Goal: Transaction & Acquisition: Obtain resource

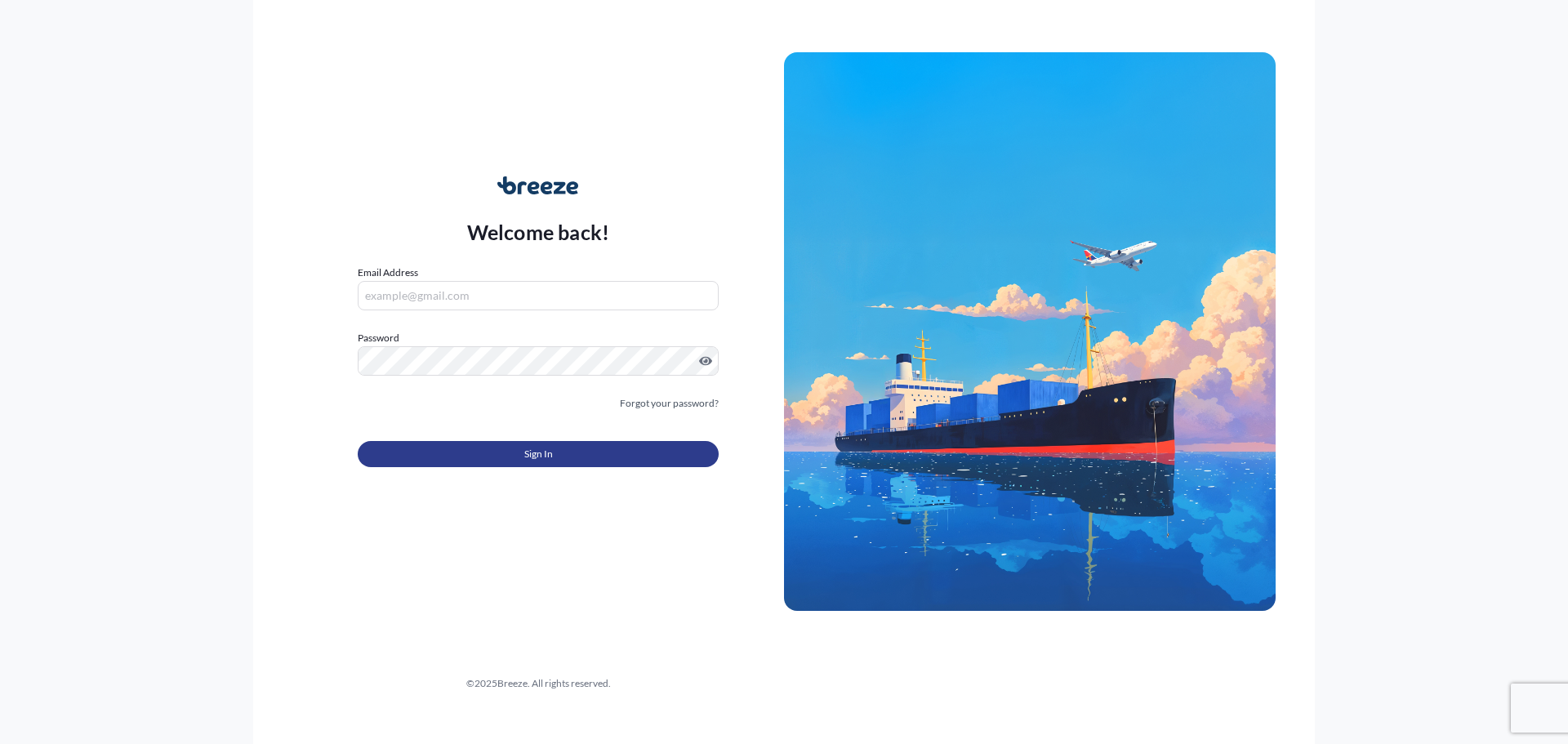
type input "[EMAIL_ADDRESS][DOMAIN_NAME]"
click at [528, 454] on span "Sign In" at bounding box center [538, 453] width 28 height 17
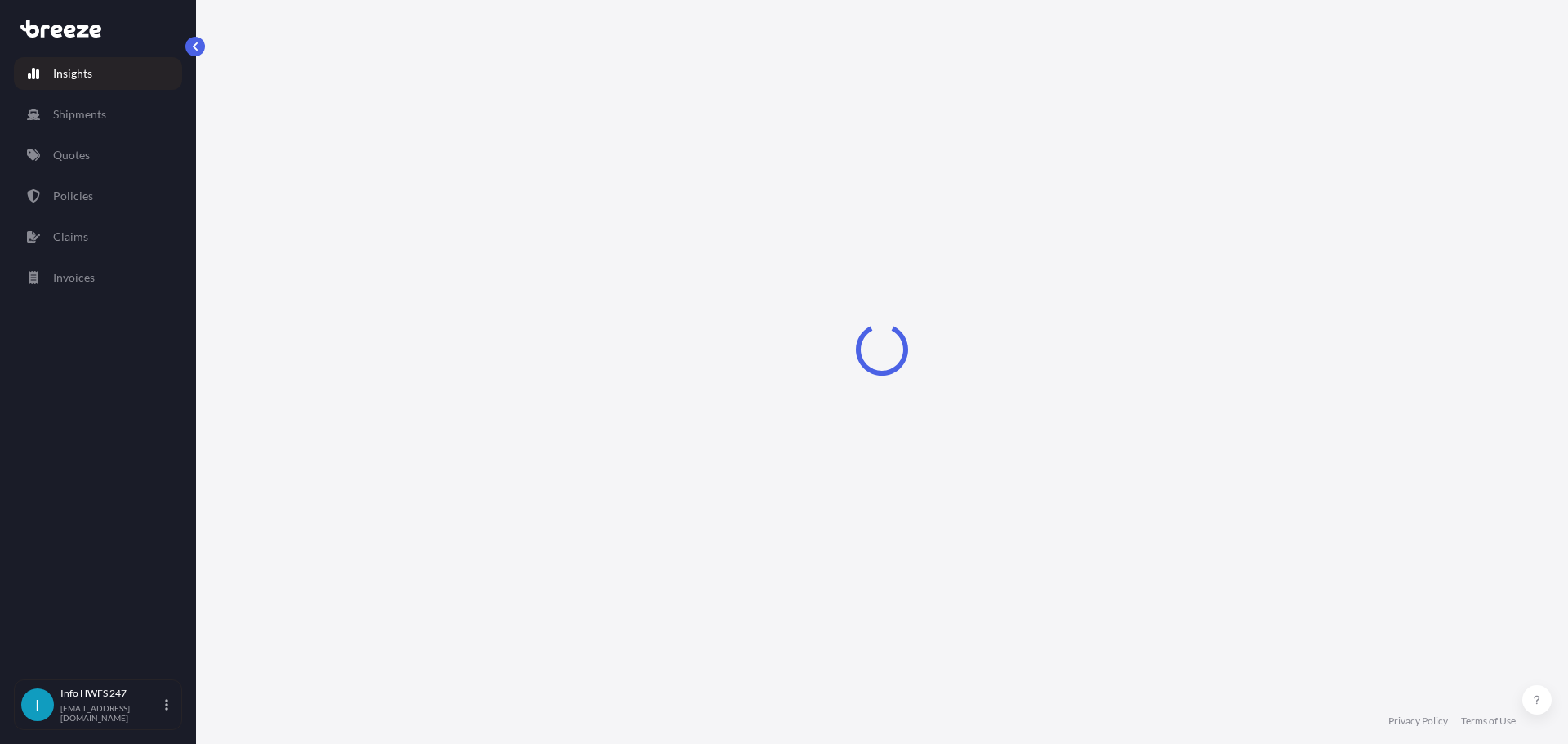
select select "2025"
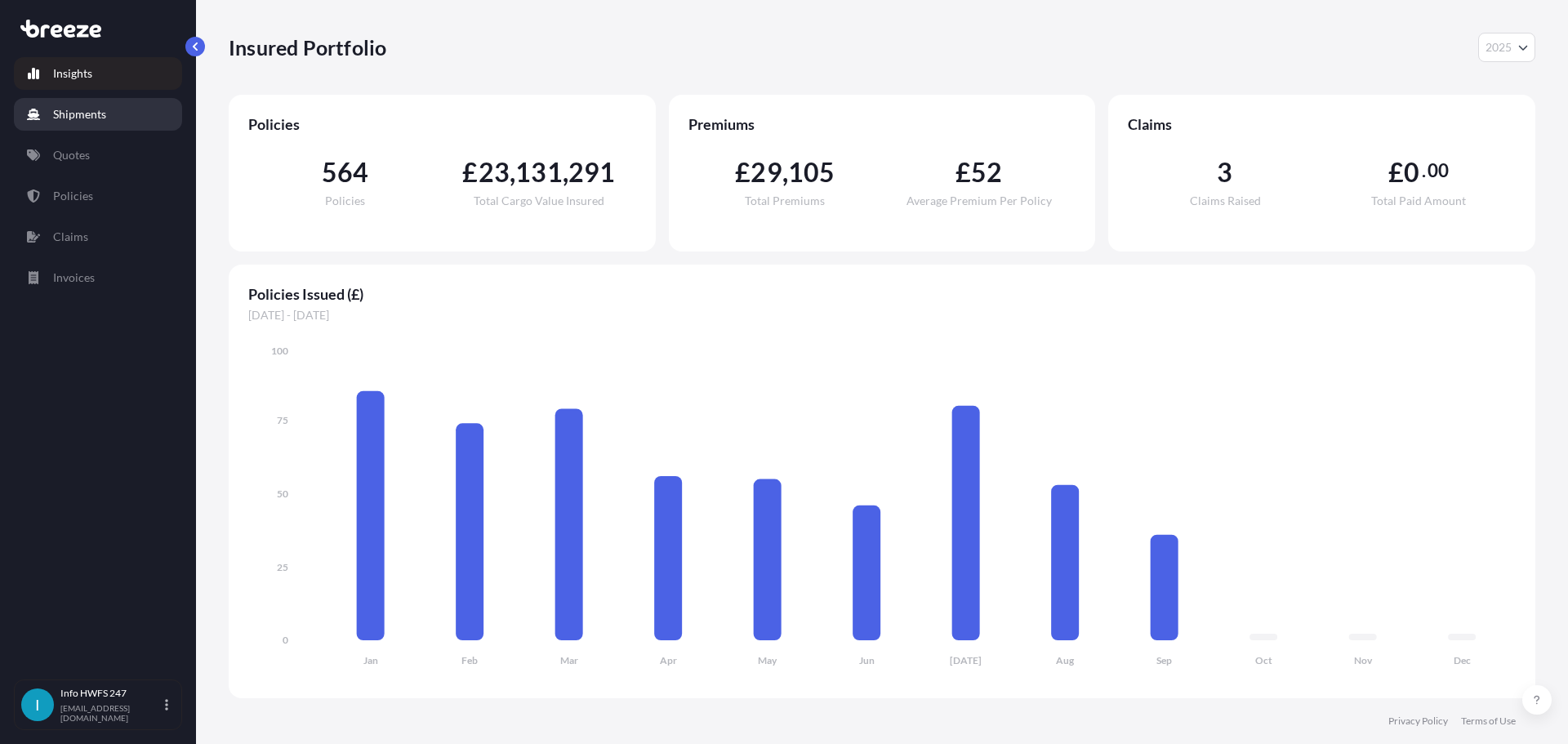
click at [115, 125] on link "Shipments" at bounding box center [98, 114] width 168 height 32
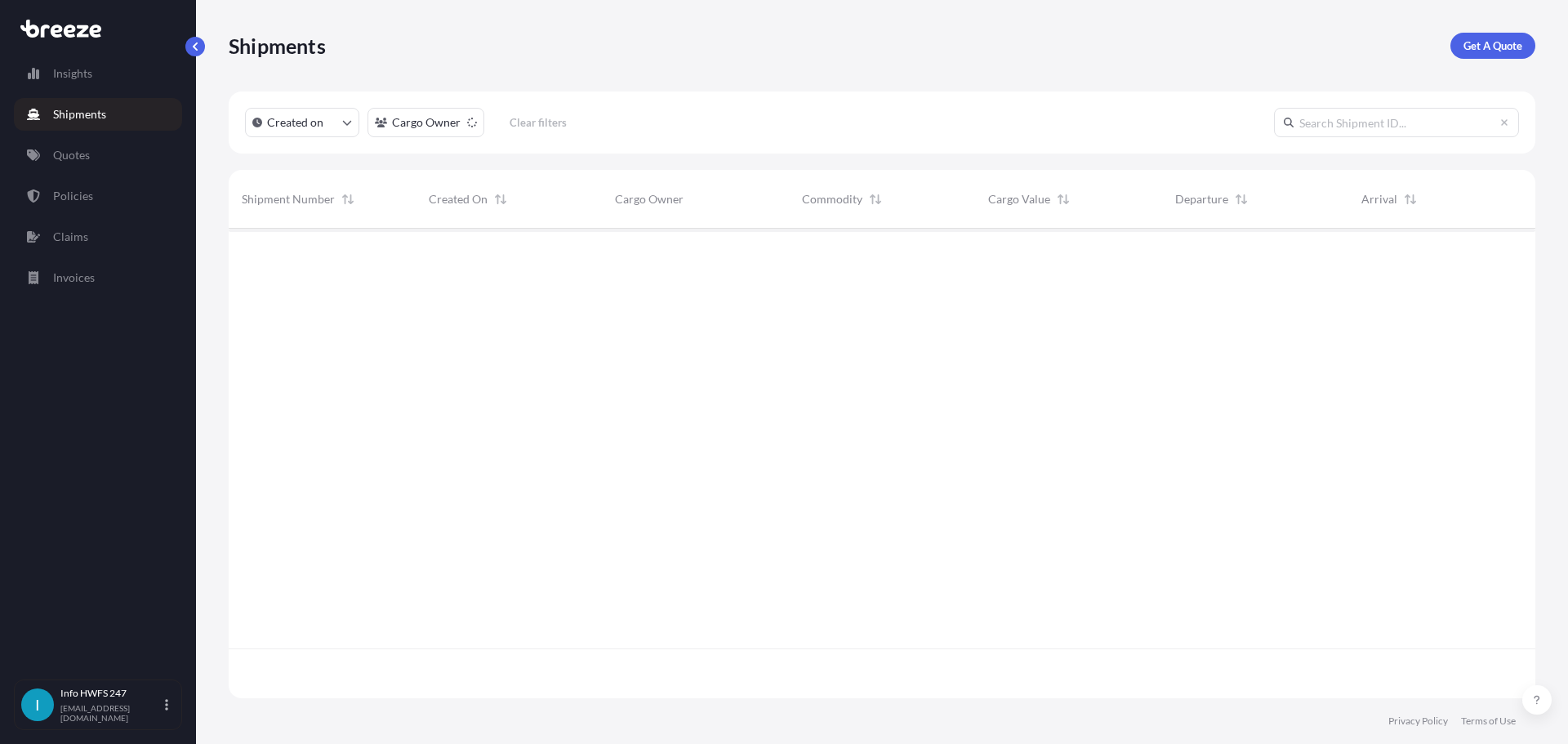
scroll to position [516, 1295]
click at [111, 159] on link "Quotes" at bounding box center [98, 155] width 168 height 32
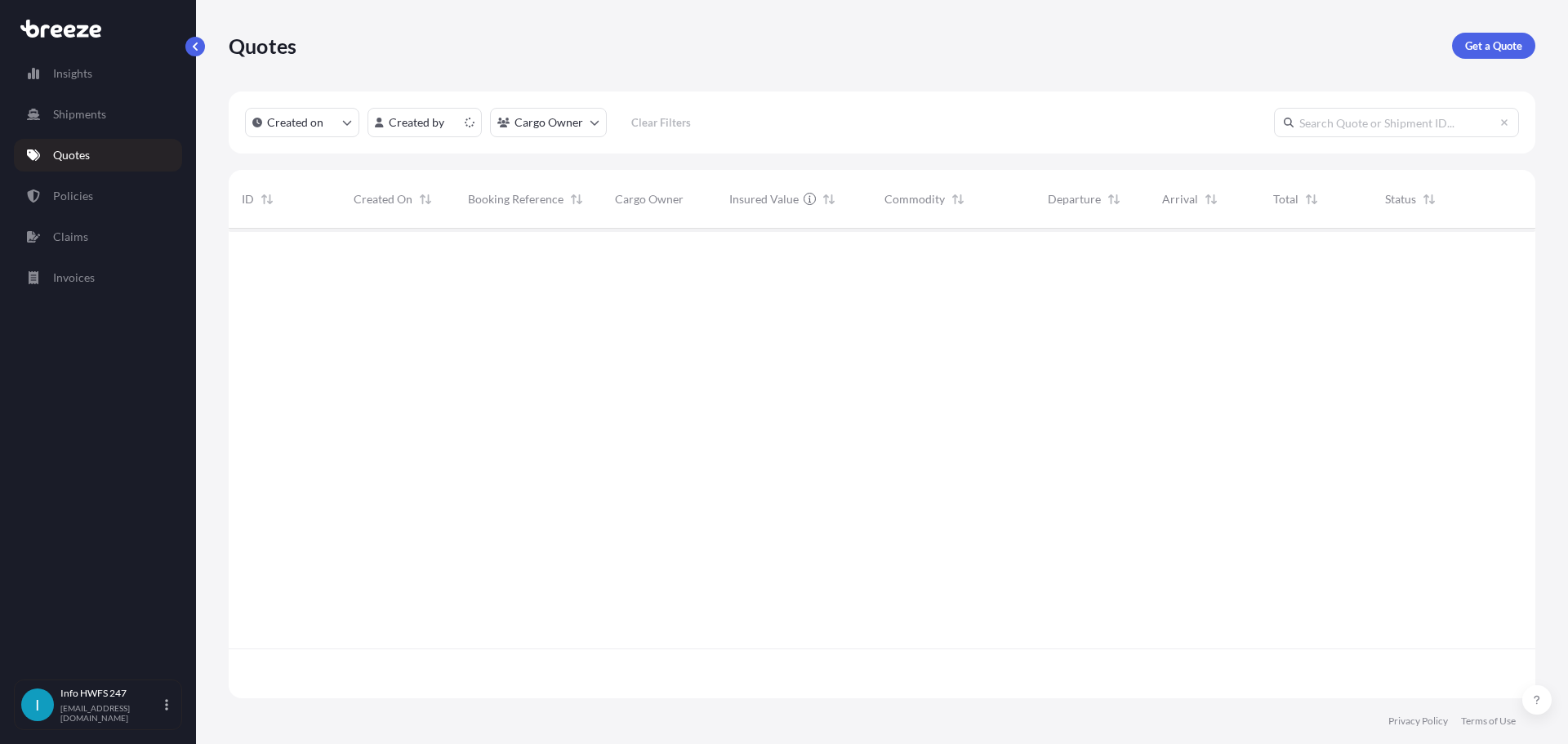
scroll to position [466, 1295]
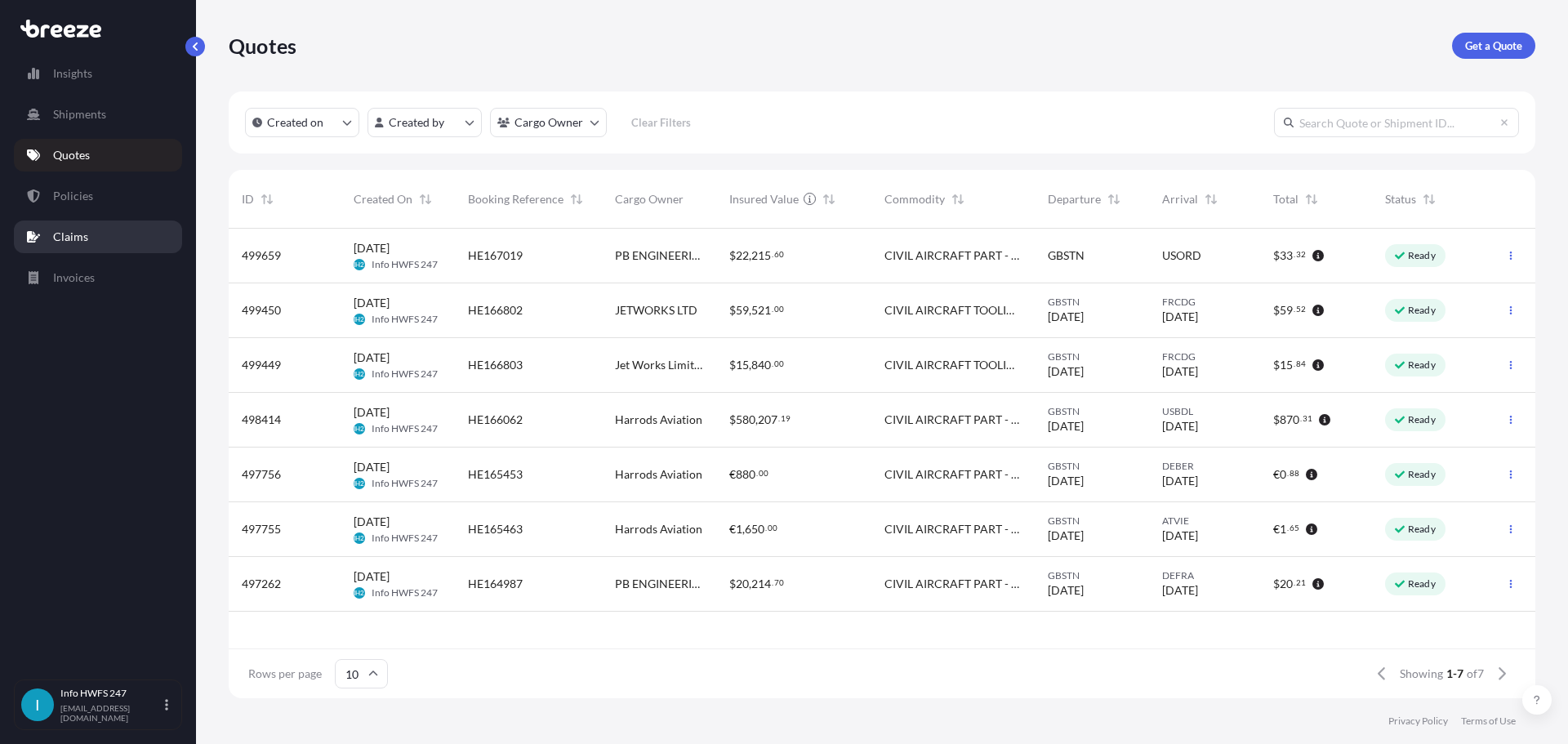
click at [99, 229] on link "Claims" at bounding box center [98, 236] width 168 height 32
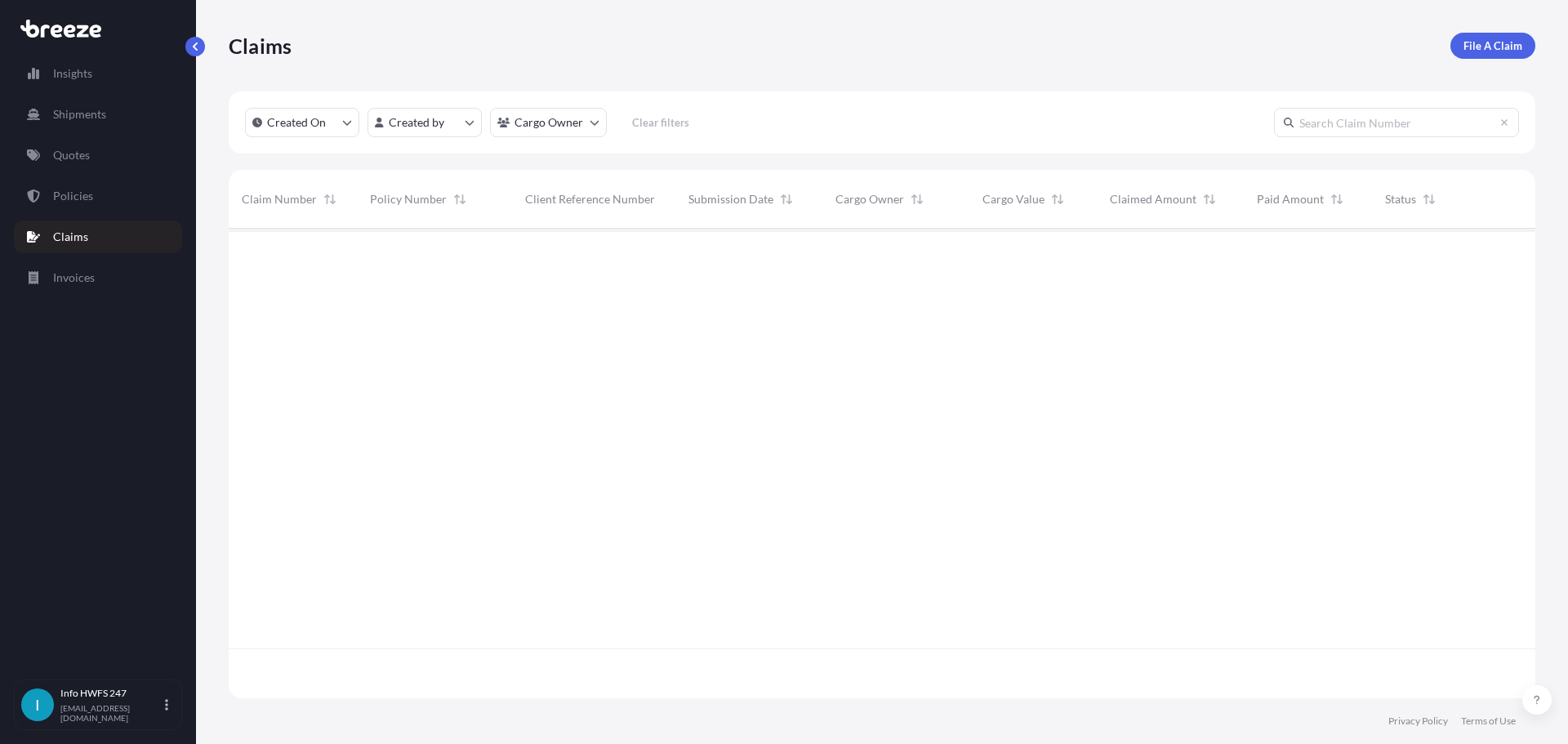
scroll to position [466, 1295]
click at [120, 277] on link "Invoices" at bounding box center [98, 277] width 168 height 32
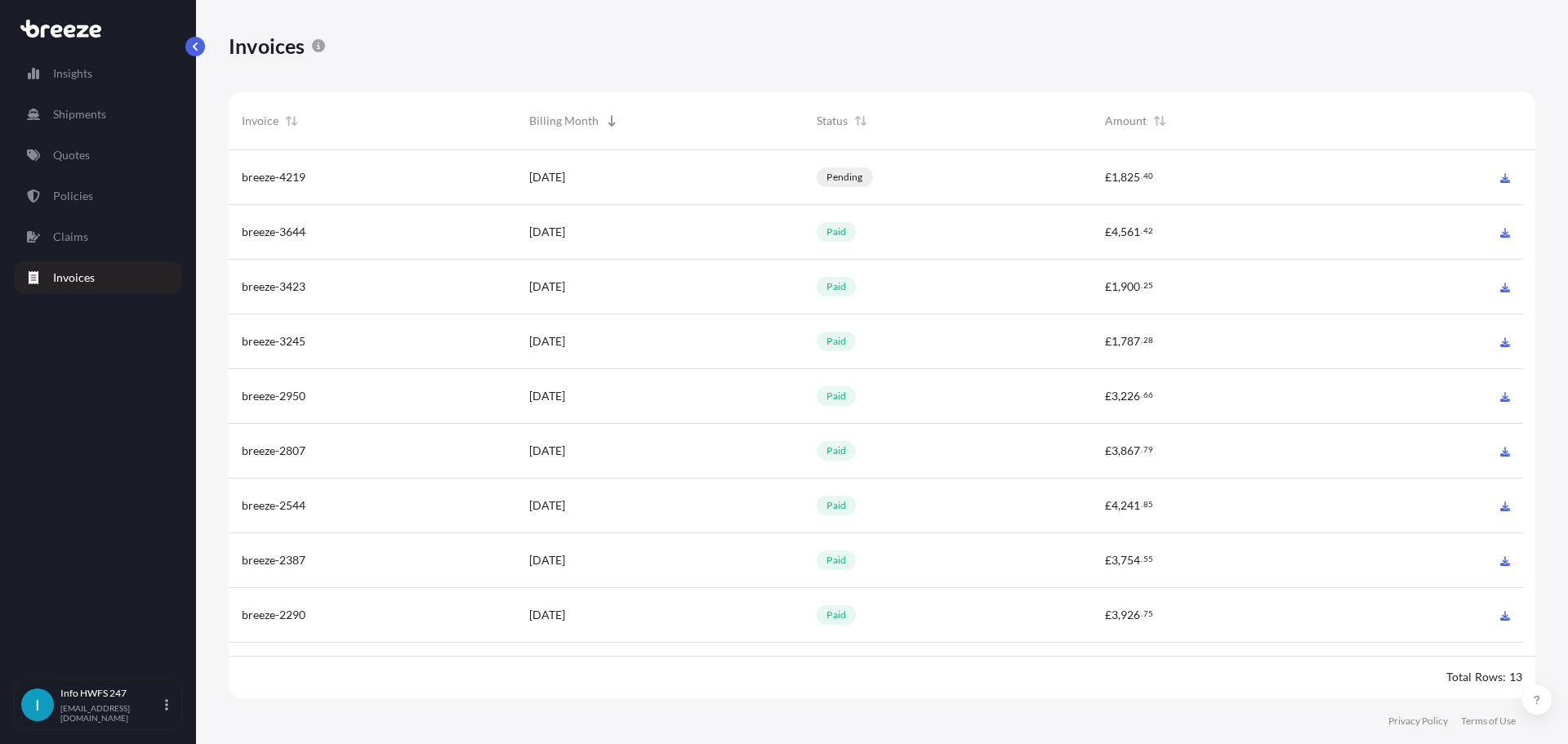
scroll to position [552, 1295]
click at [597, 188] on div "[DATE]" at bounding box center [660, 177] width 288 height 55
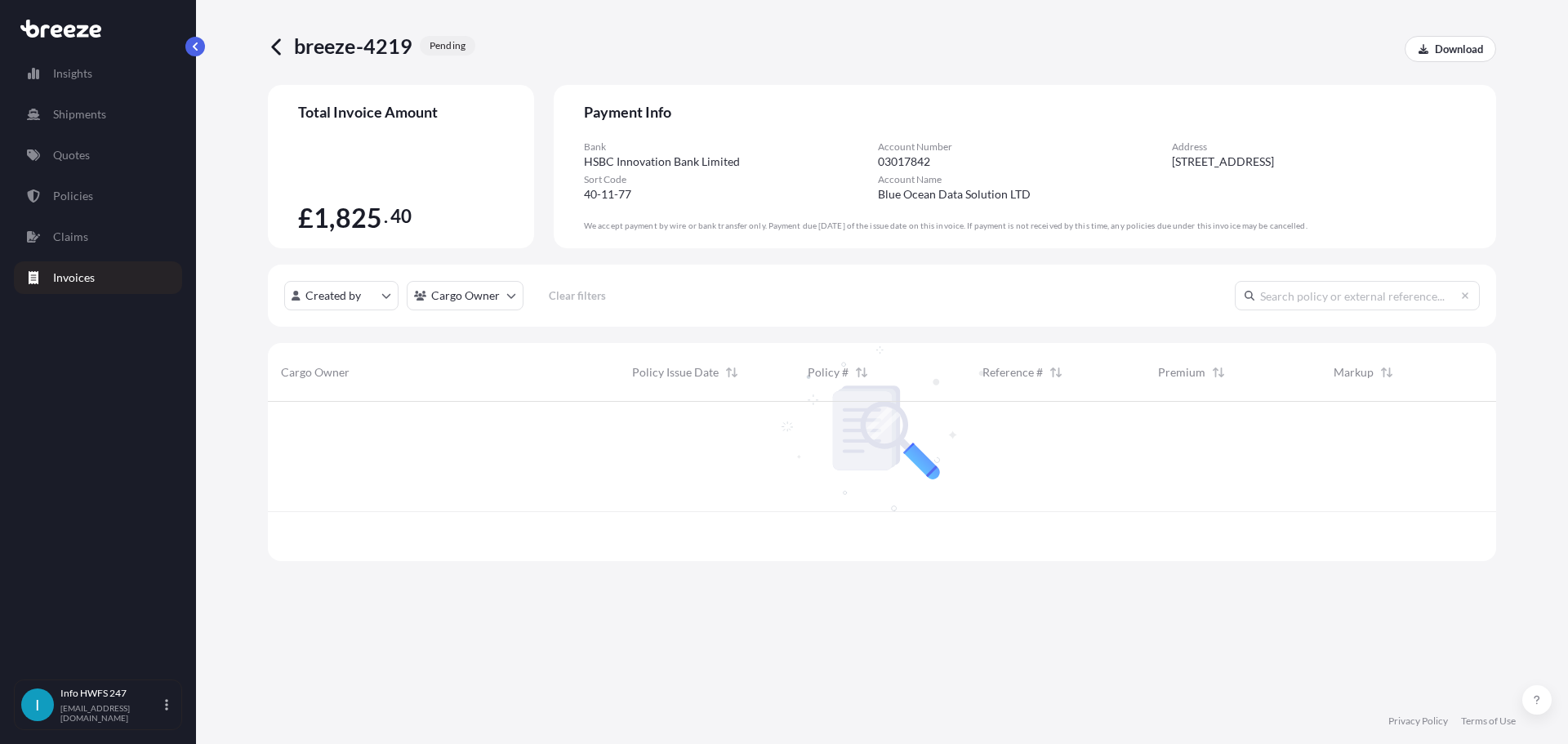
scroll to position [156, 1216]
click at [100, 76] on link "Insights" at bounding box center [98, 72] width 168 height 32
select select "2025"
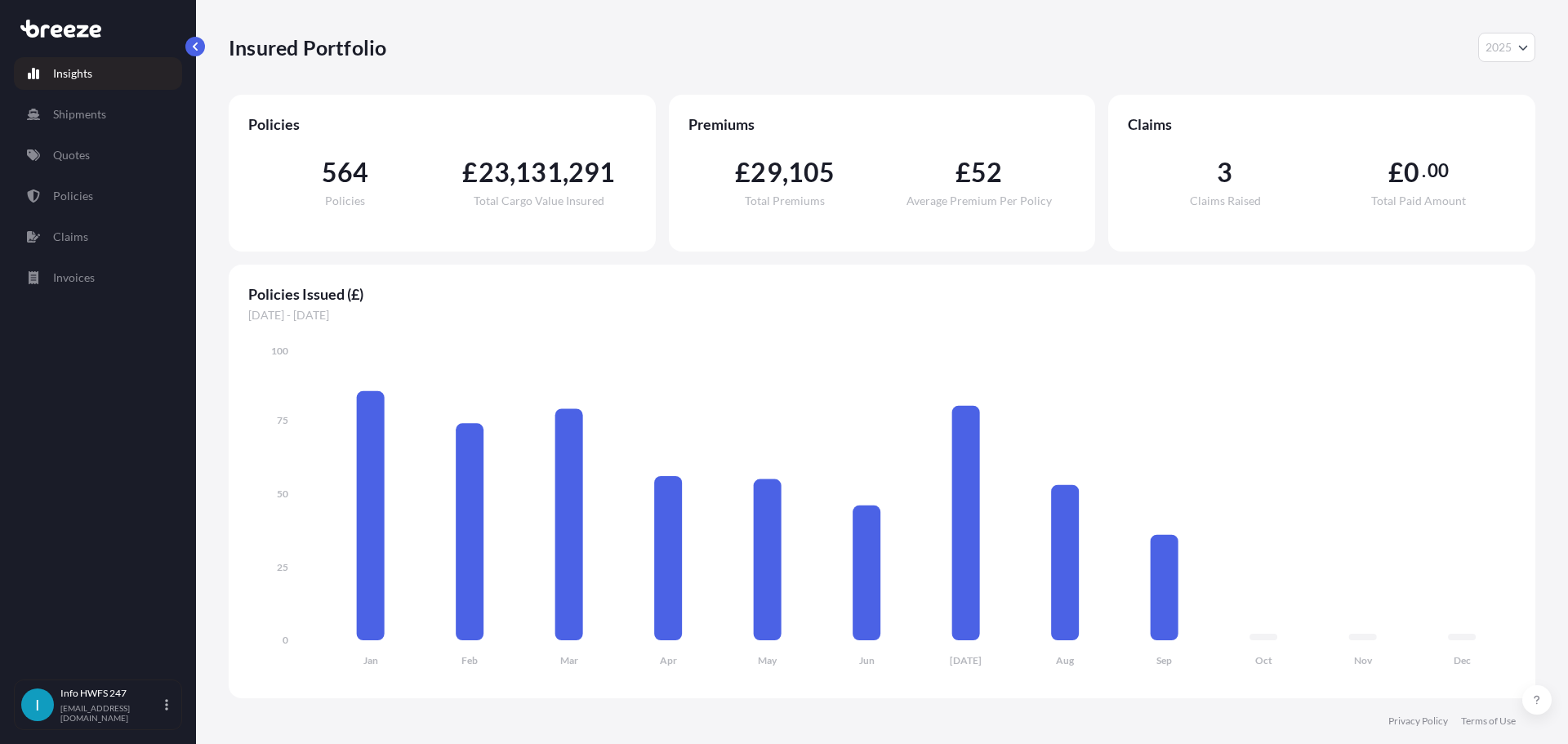
click at [374, 188] on div "564 Policies" at bounding box center [346, 183] width 194 height 47
click at [77, 107] on p "Shipments" at bounding box center [79, 114] width 53 height 17
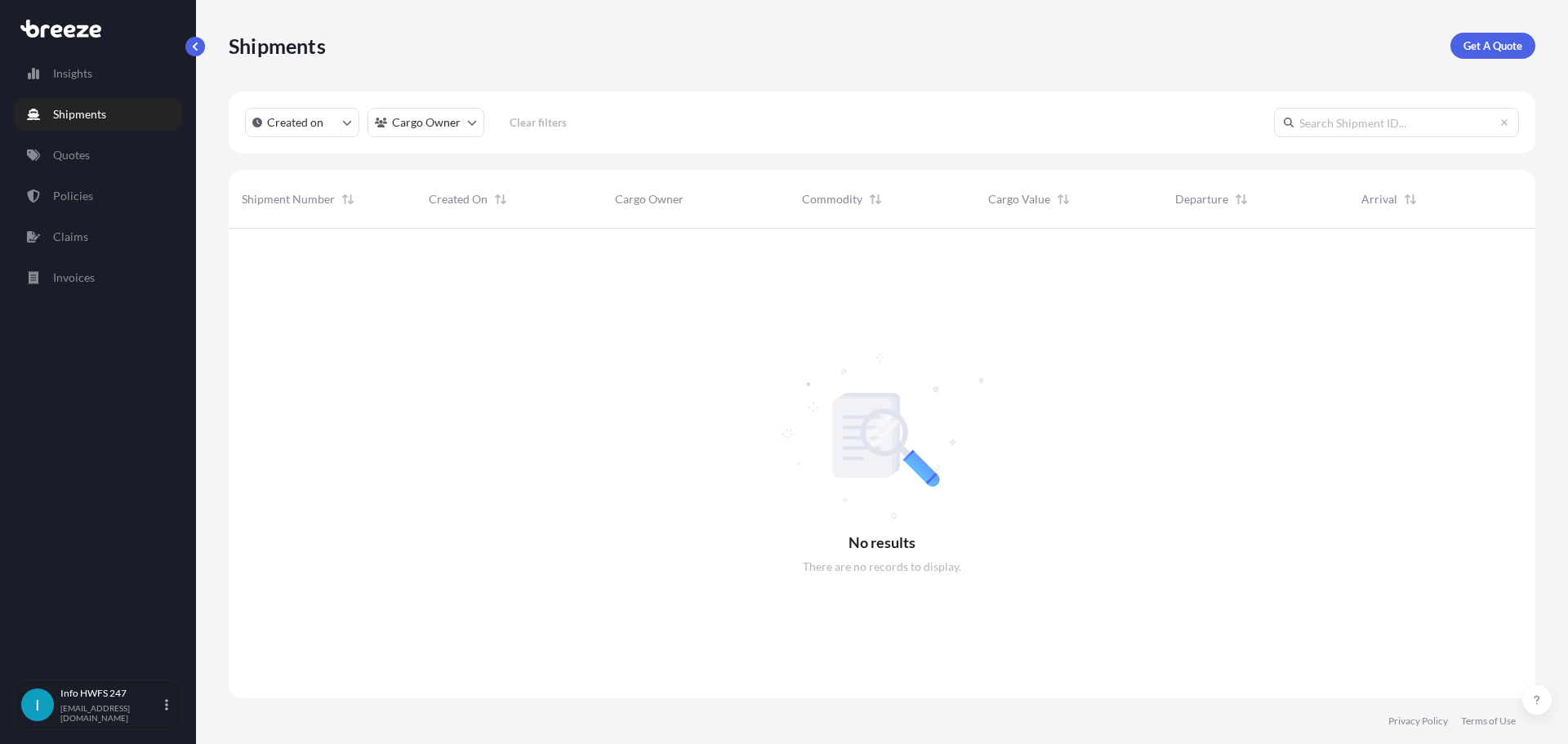
scroll to position [516, 1295]
click at [102, 144] on link "Quotes" at bounding box center [98, 155] width 168 height 32
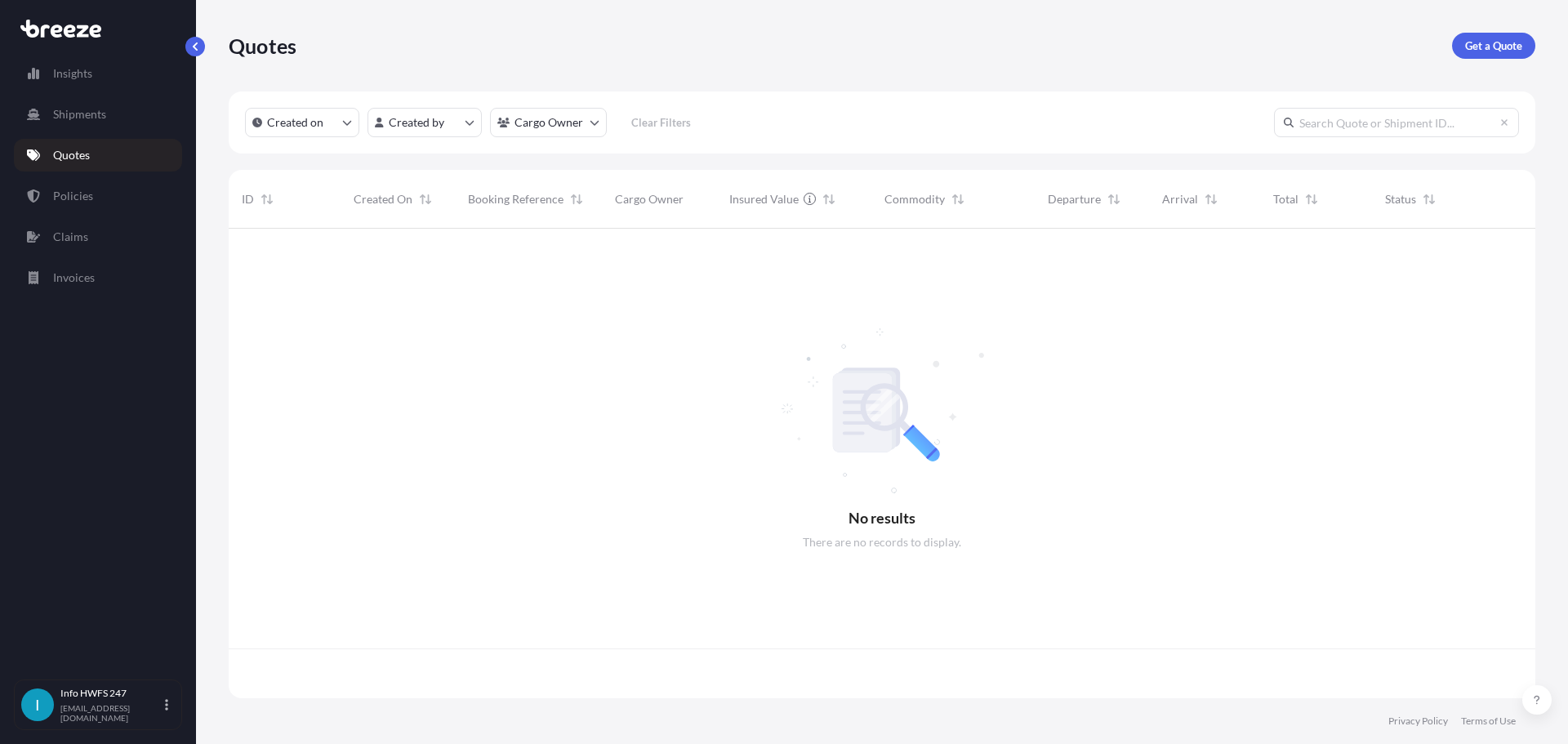
scroll to position [466, 1295]
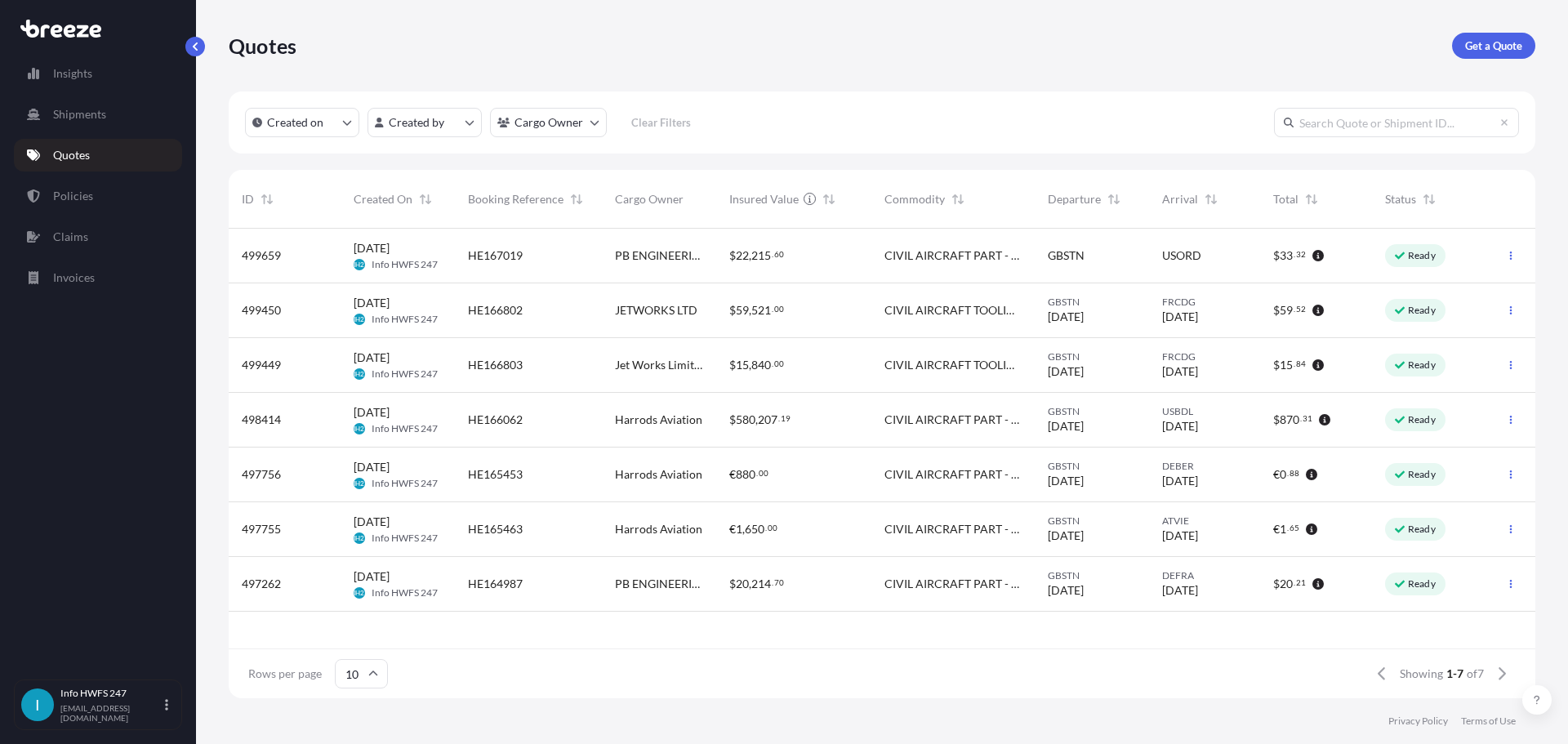
click at [268, 40] on p "Quotes" at bounding box center [262, 45] width 68 height 26
click at [92, 152] on link "Quotes" at bounding box center [98, 155] width 168 height 32
click at [1500, 38] on p "Get a Quote" at bounding box center [1494, 45] width 57 height 17
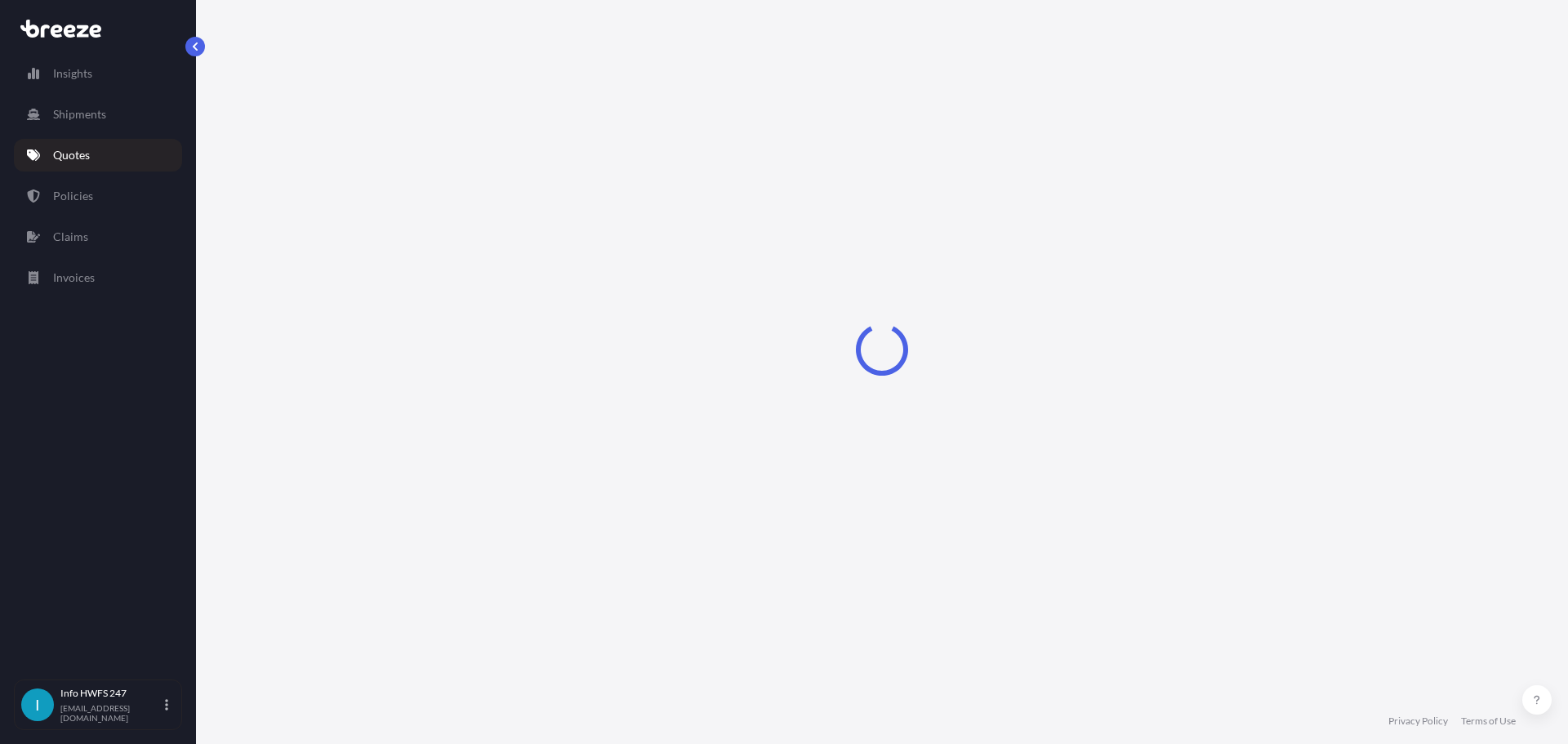
select select "Air"
select select "1"
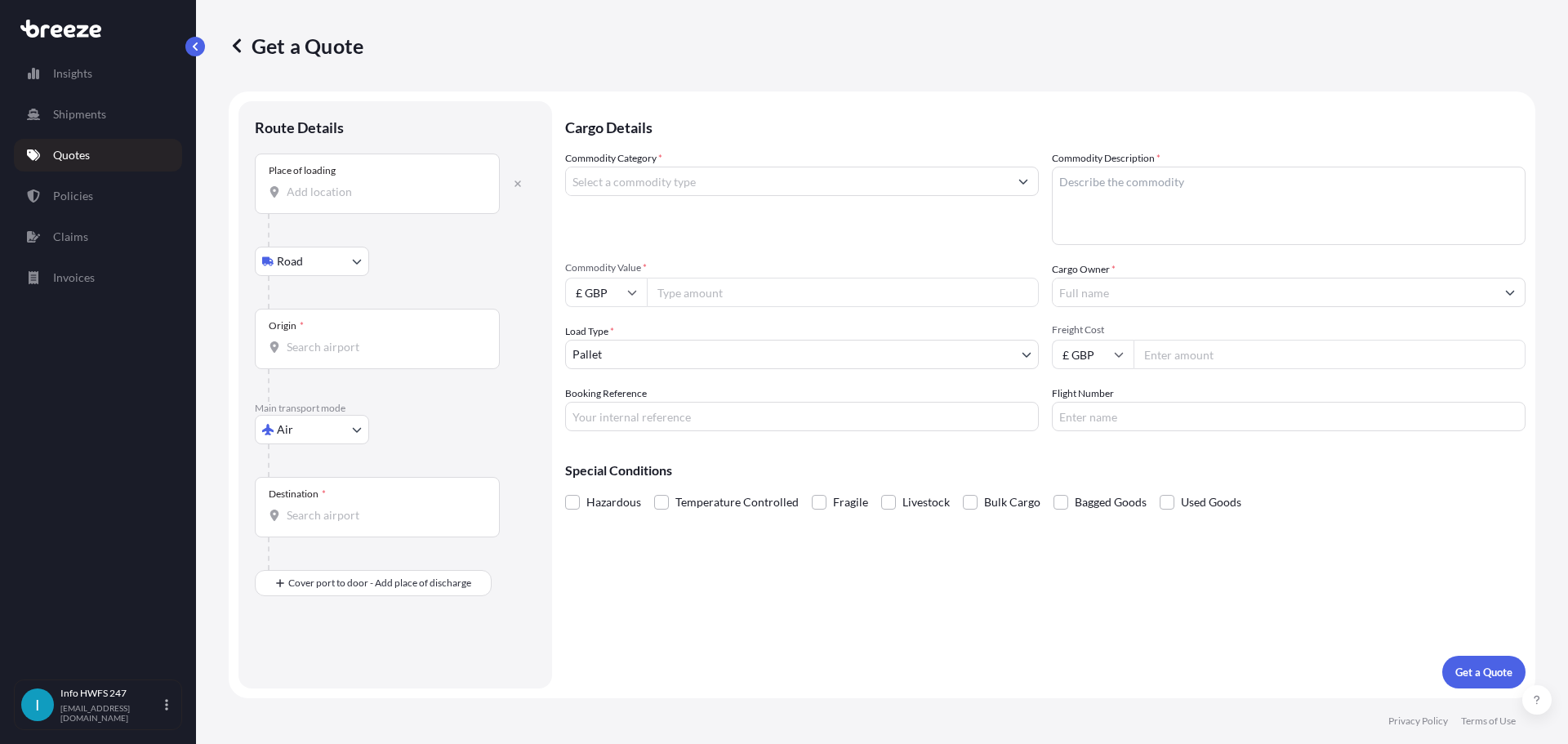
click at [391, 194] on input "Place of loading" at bounding box center [383, 192] width 193 height 17
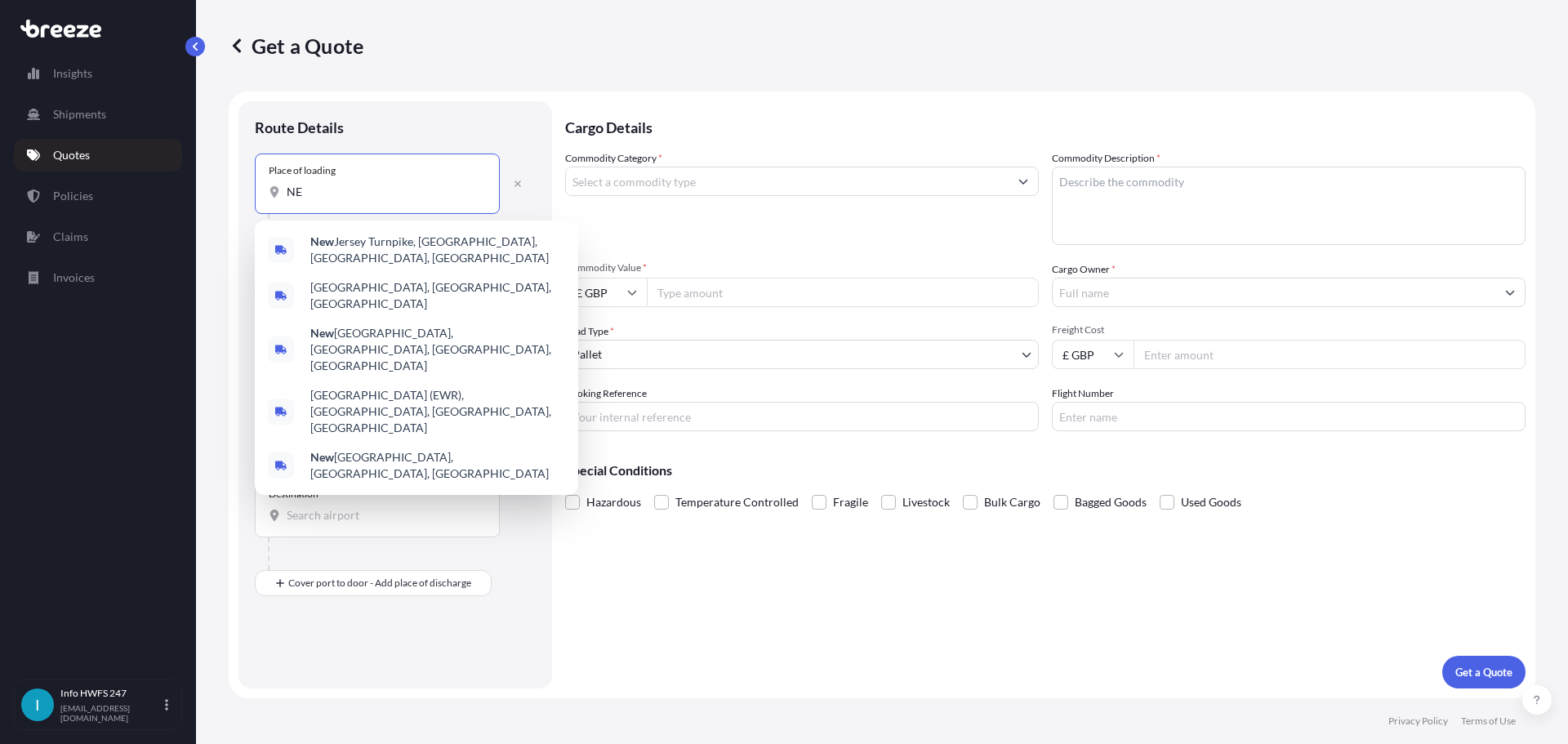
type input "N"
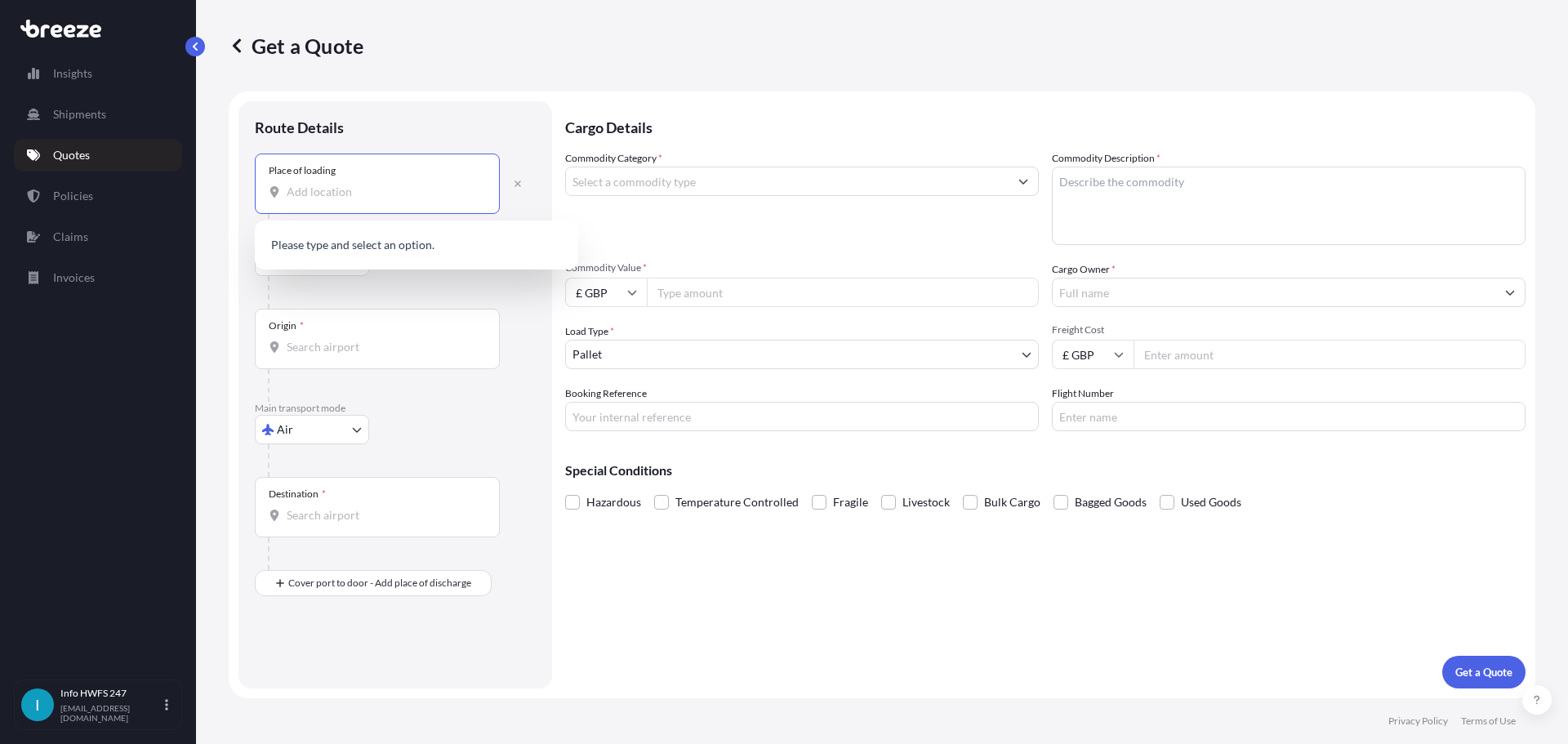
click at [547, 103] on form "Route Details Place of loading Road Road Rail Origin * Main transport mode Air …" at bounding box center [882, 395] width 1307 height 607
click at [322, 258] on body "0 options available. Insights Shipments Quotes Policies Claims Invoices I Info …" at bounding box center [784, 372] width 1568 height 744
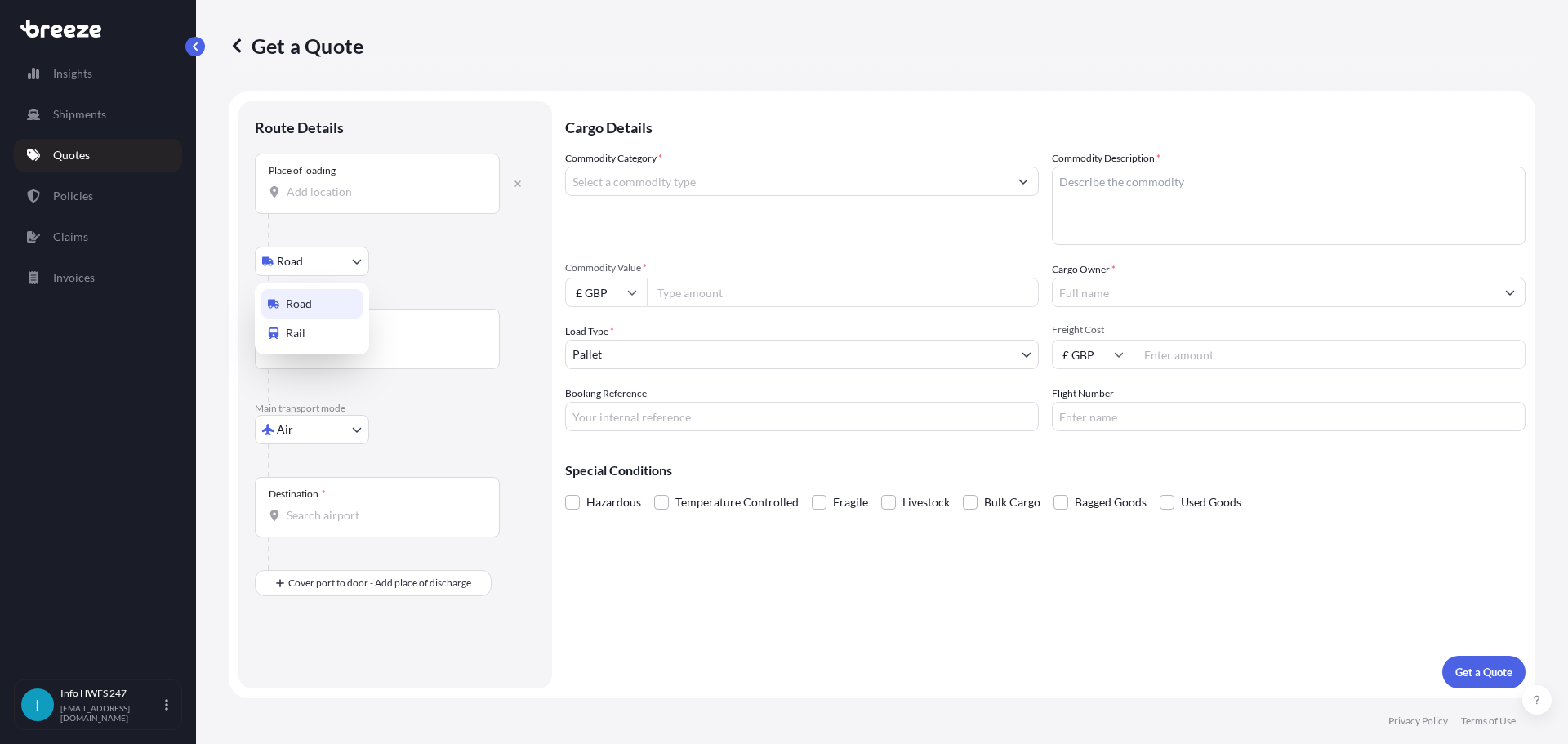
click at [308, 305] on span "Road" at bounding box center [299, 303] width 26 height 17
click at [353, 357] on div "Origin *" at bounding box center [377, 339] width 245 height 61
click at [353, 355] on input "Origin *" at bounding box center [383, 347] width 193 height 17
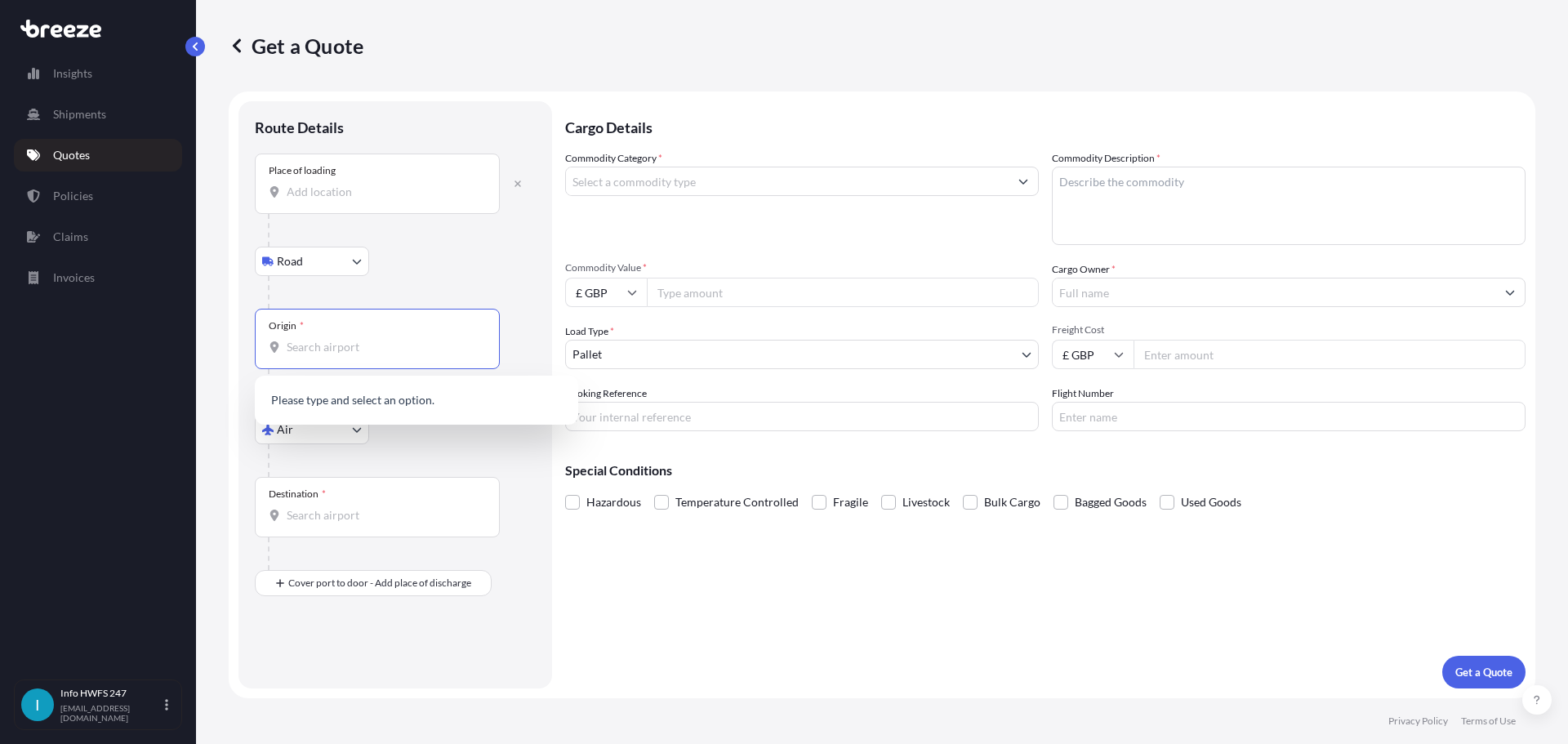
click at [329, 186] on input "Place of loading" at bounding box center [383, 192] width 193 height 17
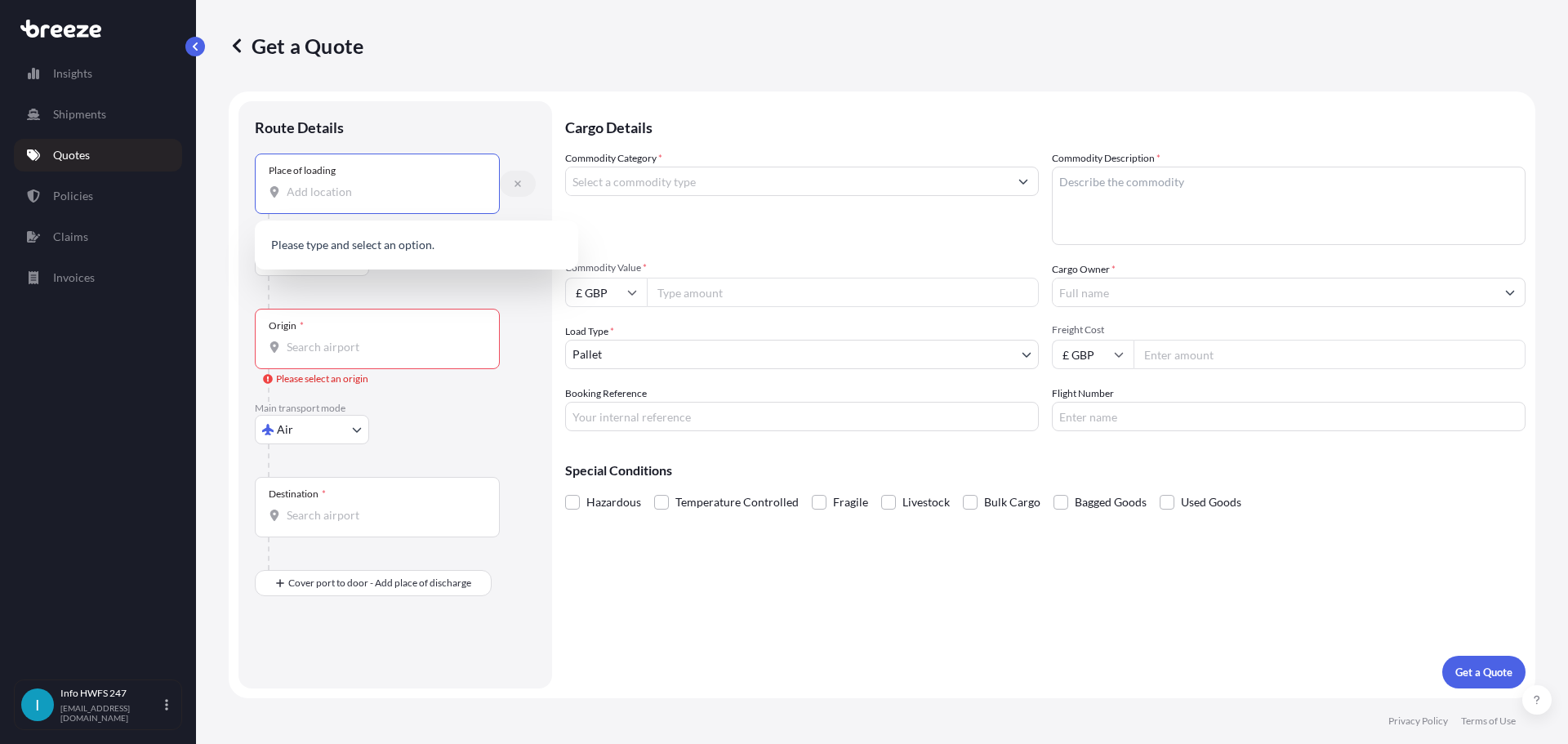
click at [516, 188] on icon "button" at bounding box center [518, 184] width 10 height 10
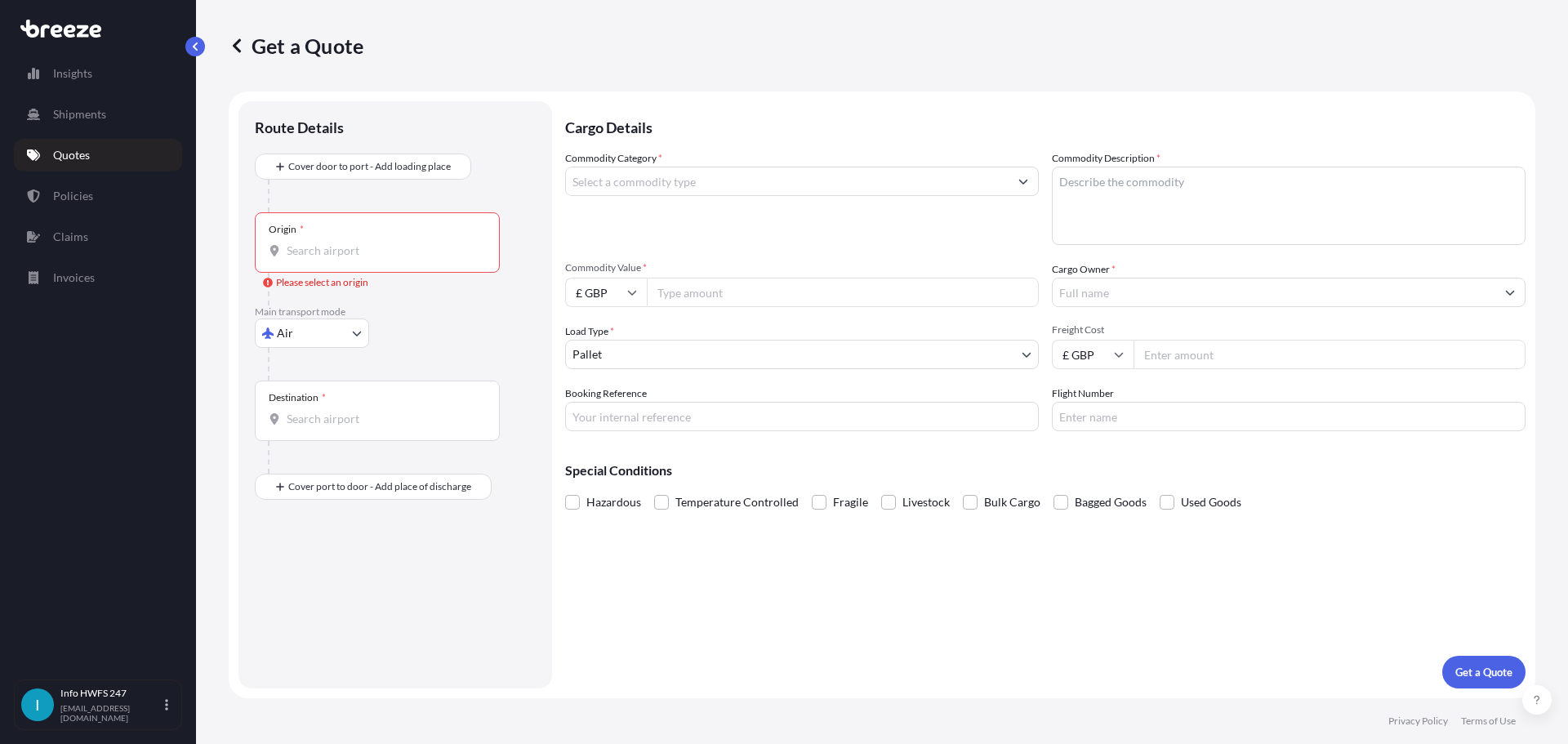
click at [317, 247] on input "Origin * Please select an origin" at bounding box center [383, 251] width 193 height 17
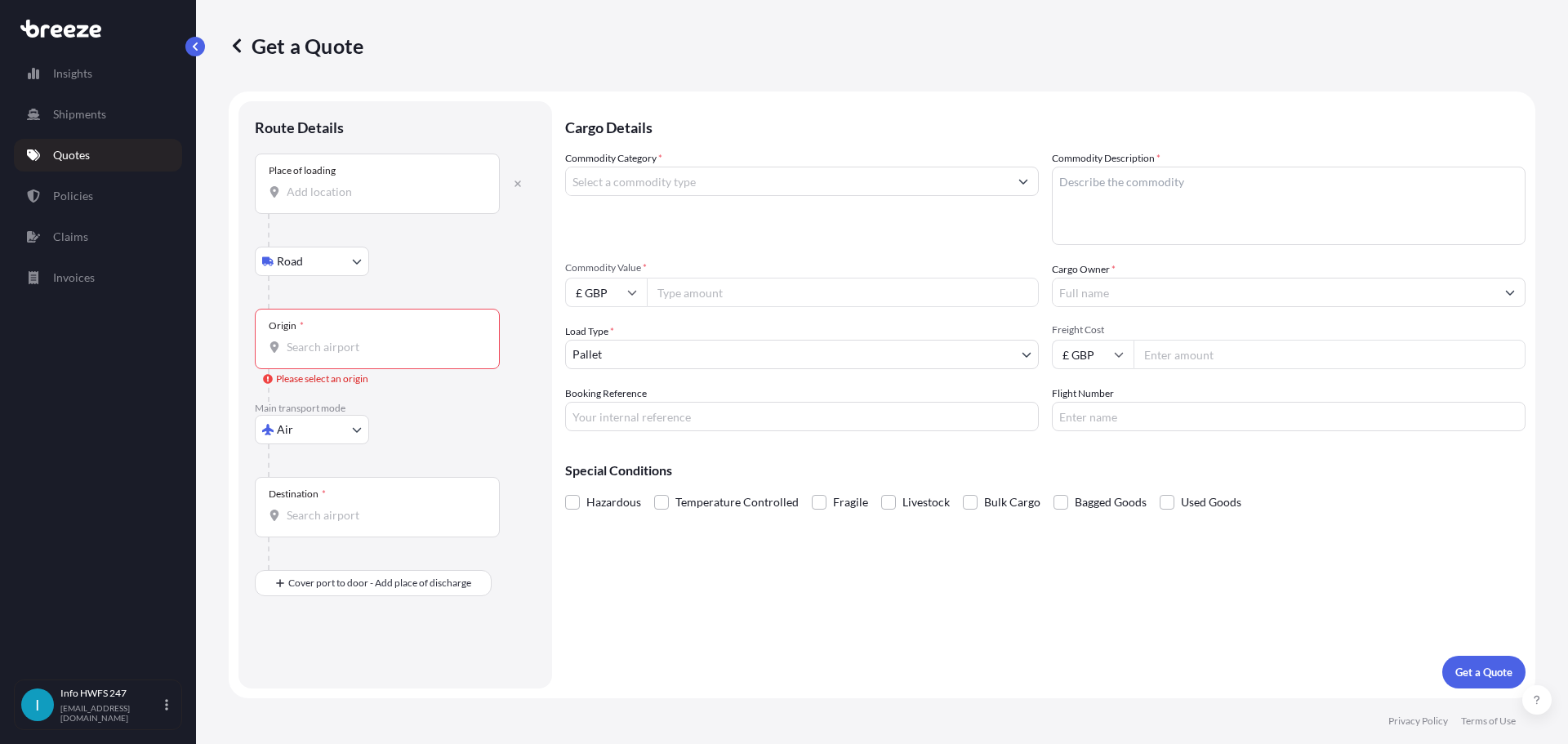
click at [356, 207] on div "Place of loading" at bounding box center [377, 184] width 245 height 61
click at [356, 200] on input "Place of loading" at bounding box center [383, 192] width 193 height 17
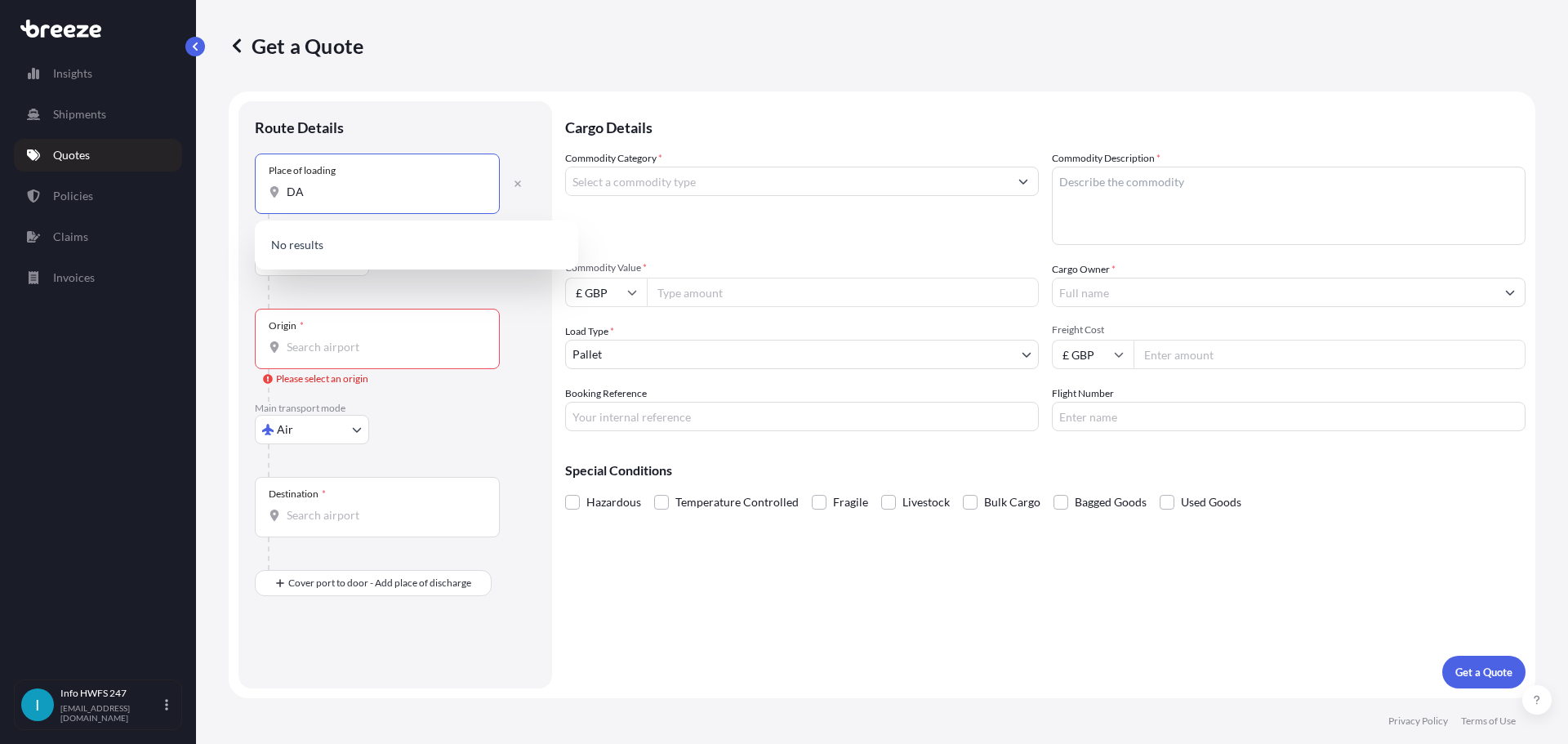
type input "D"
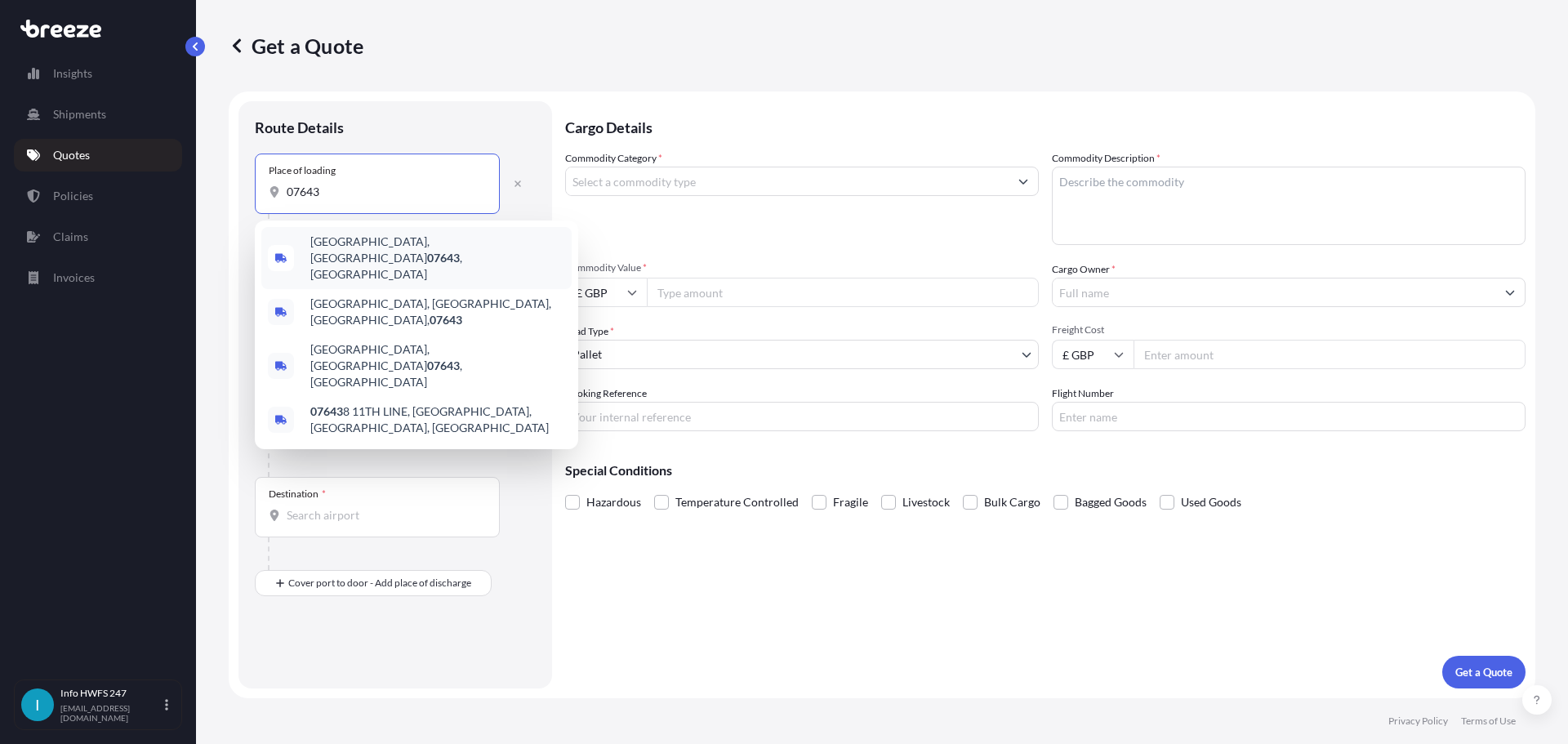
click at [404, 256] on div "[GEOGRAPHIC_DATA] , [GEOGRAPHIC_DATA]" at bounding box center [416, 257] width 310 height 62
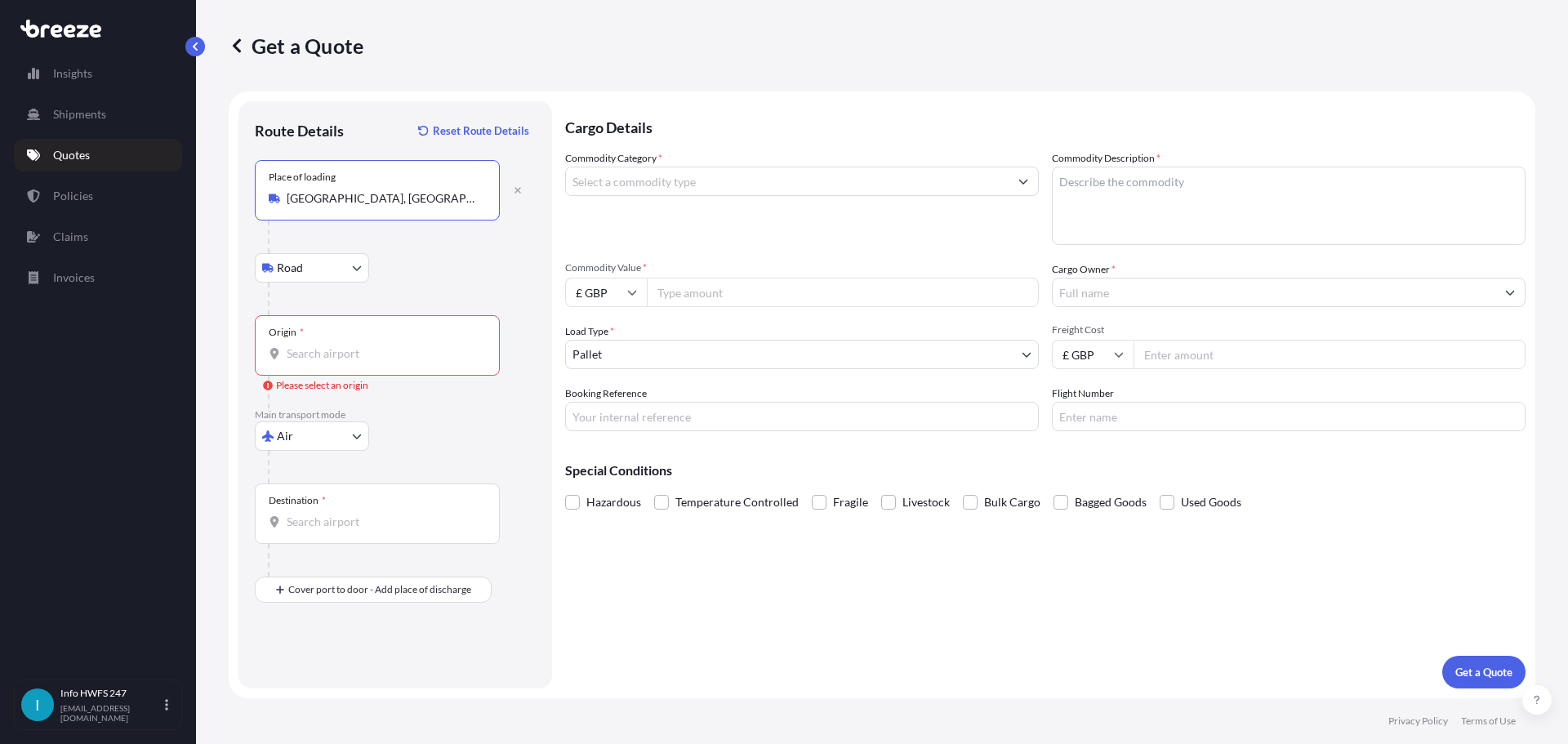
type input "[GEOGRAPHIC_DATA], [GEOGRAPHIC_DATA]"
click at [334, 346] on input "Origin * Please select an origin" at bounding box center [383, 353] width 193 height 17
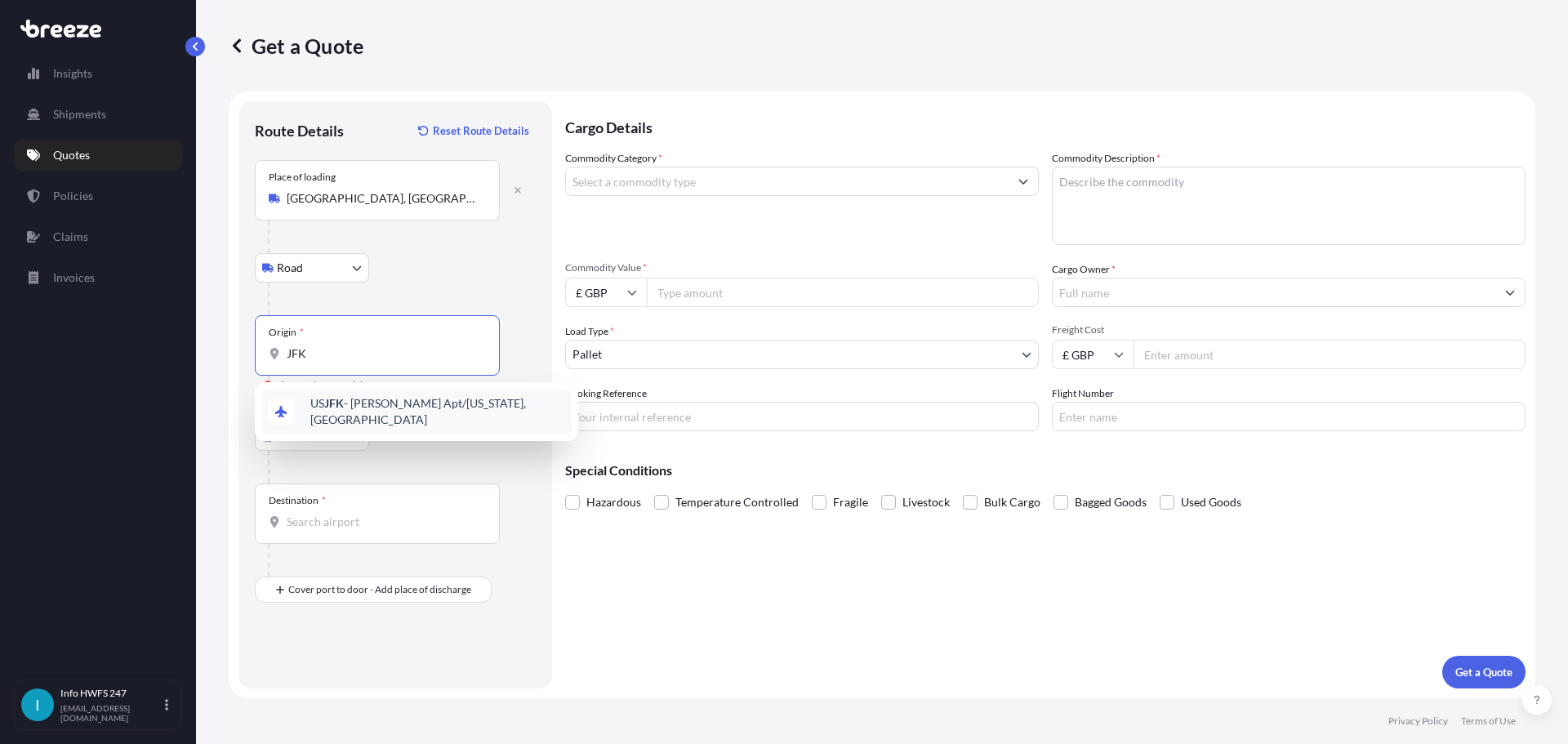
click at [363, 414] on span "US JFK - [PERSON_NAME] Apt/[US_STATE], [GEOGRAPHIC_DATA]" at bounding box center [438, 411] width 255 height 32
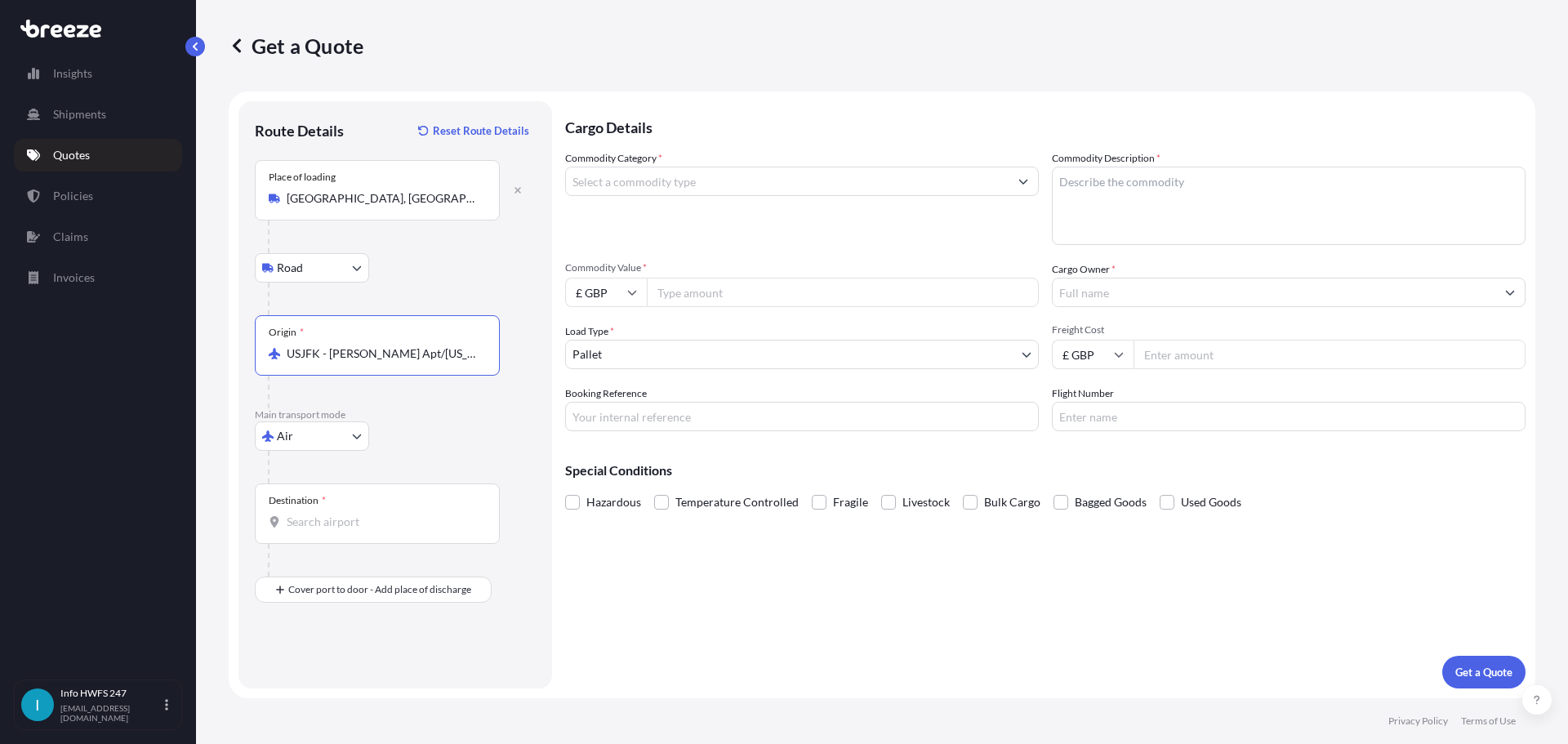
type input "USJFK - [PERSON_NAME] Apt/[US_STATE], [GEOGRAPHIC_DATA]"
click at [339, 514] on input "Destination *" at bounding box center [383, 522] width 193 height 17
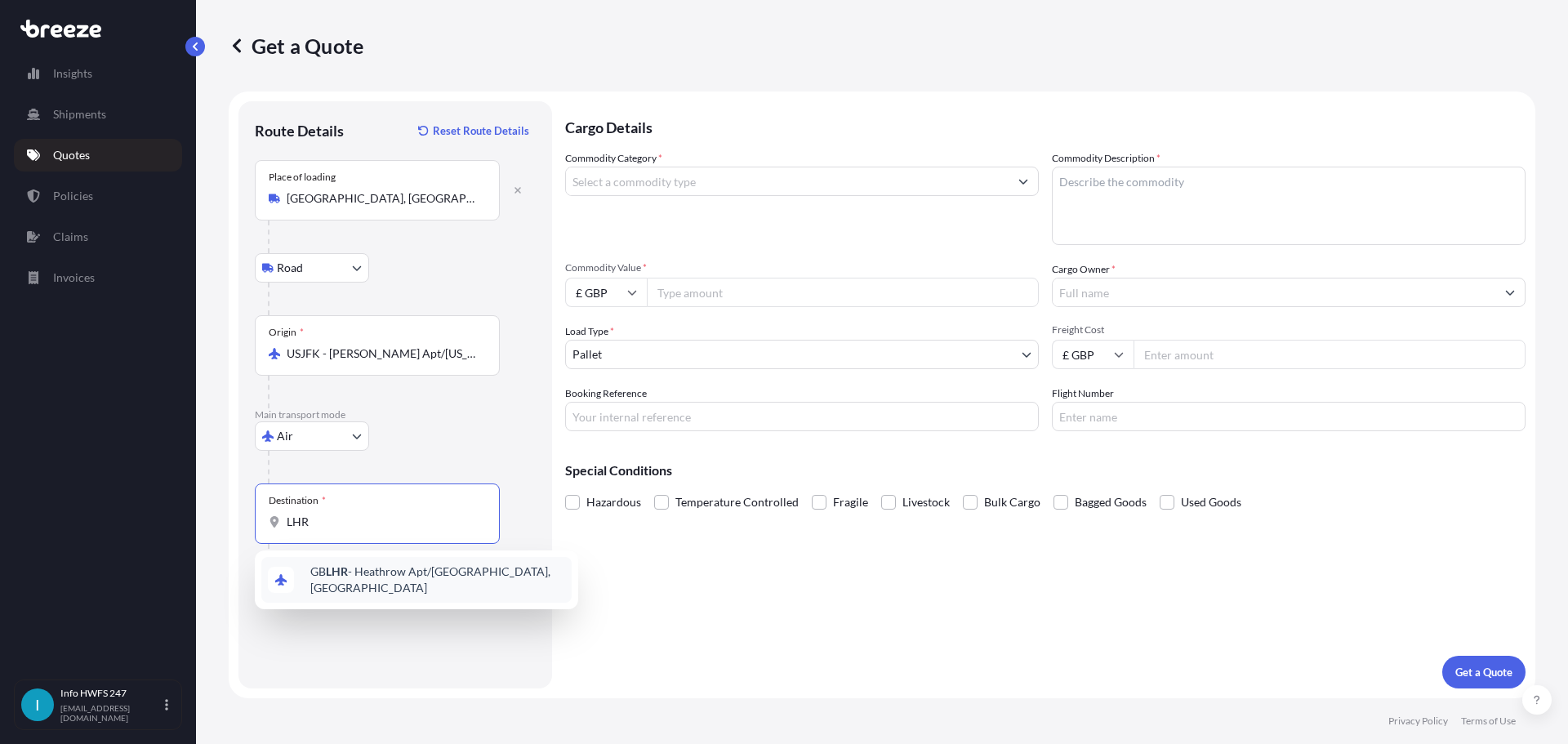
click at [391, 573] on span "GB LHR - Heathrow Apt/[GEOGRAPHIC_DATA], [GEOGRAPHIC_DATA]" at bounding box center [438, 579] width 255 height 32
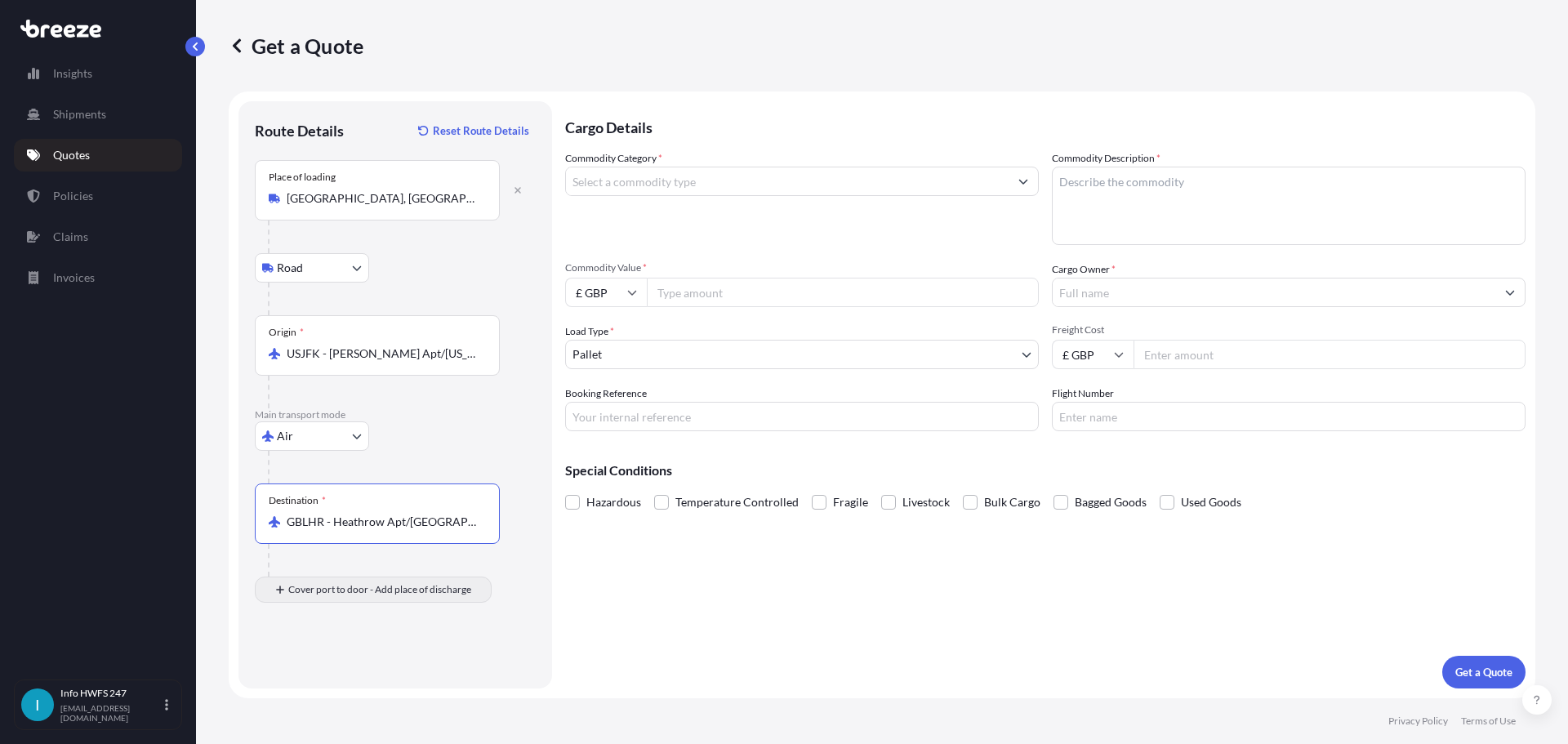
type input "GBLHR - Heathrow Apt/[GEOGRAPHIC_DATA], [GEOGRAPHIC_DATA]"
click at [338, 671] on div "Place of Discharge" at bounding box center [377, 669] width 245 height 61
click at [338, 671] on input "Place of Discharge" at bounding box center [383, 676] width 193 height 17
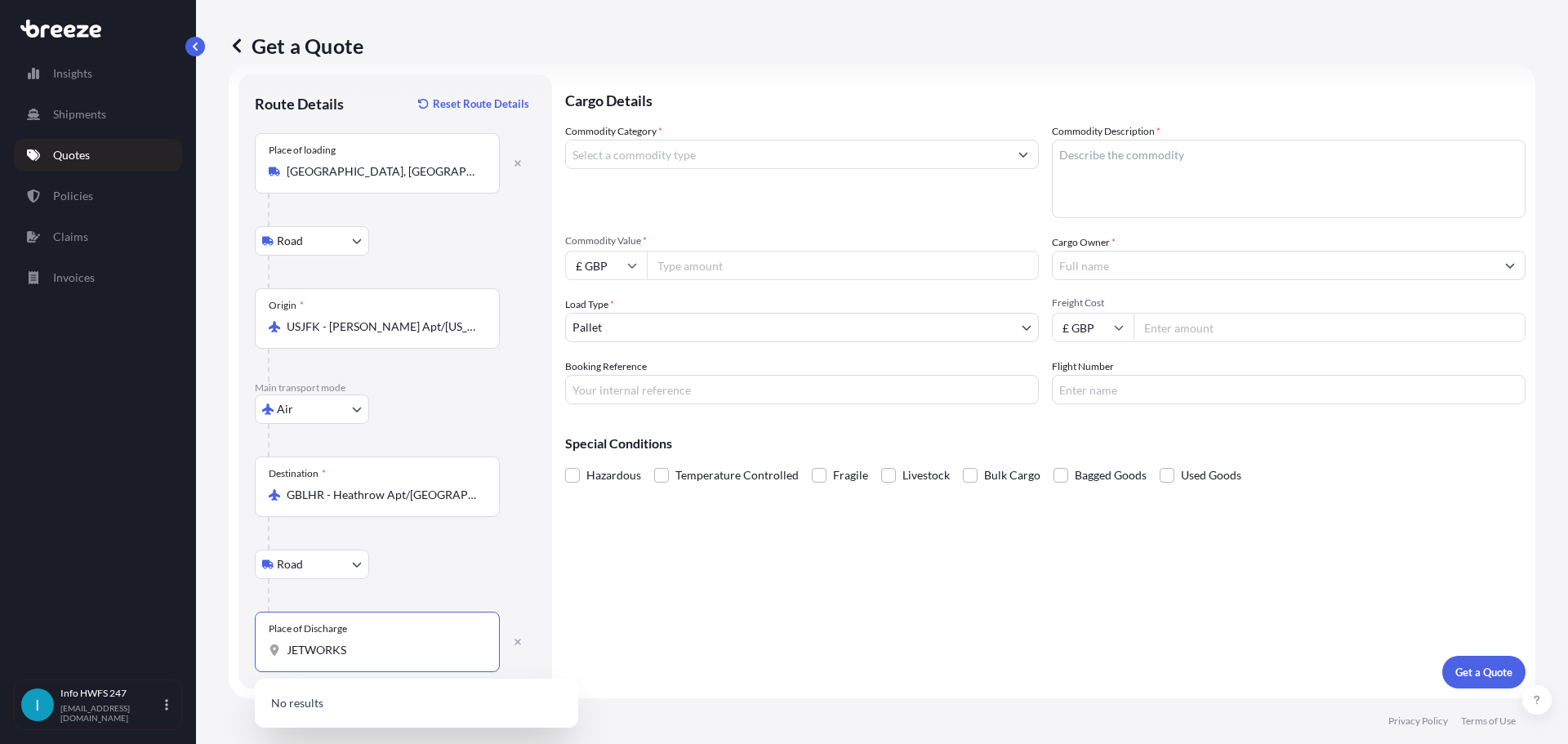
click at [309, 651] on input "JETWORKS" at bounding box center [383, 649] width 193 height 17
drag, startPoint x: 366, startPoint y: 649, endPoint x: 488, endPoint y: 671, distance: 124.0
click at [224, 642] on div "Get a Quote Route Details Reset Route Details Place of loading [GEOGRAPHIC_DATA…" at bounding box center [881, 349] width 1372 height 698
type input "Southampton SO18 2HG, [GEOGRAPHIC_DATA]"
click at [666, 149] on input "Commodity Category *" at bounding box center [787, 155] width 443 height 29
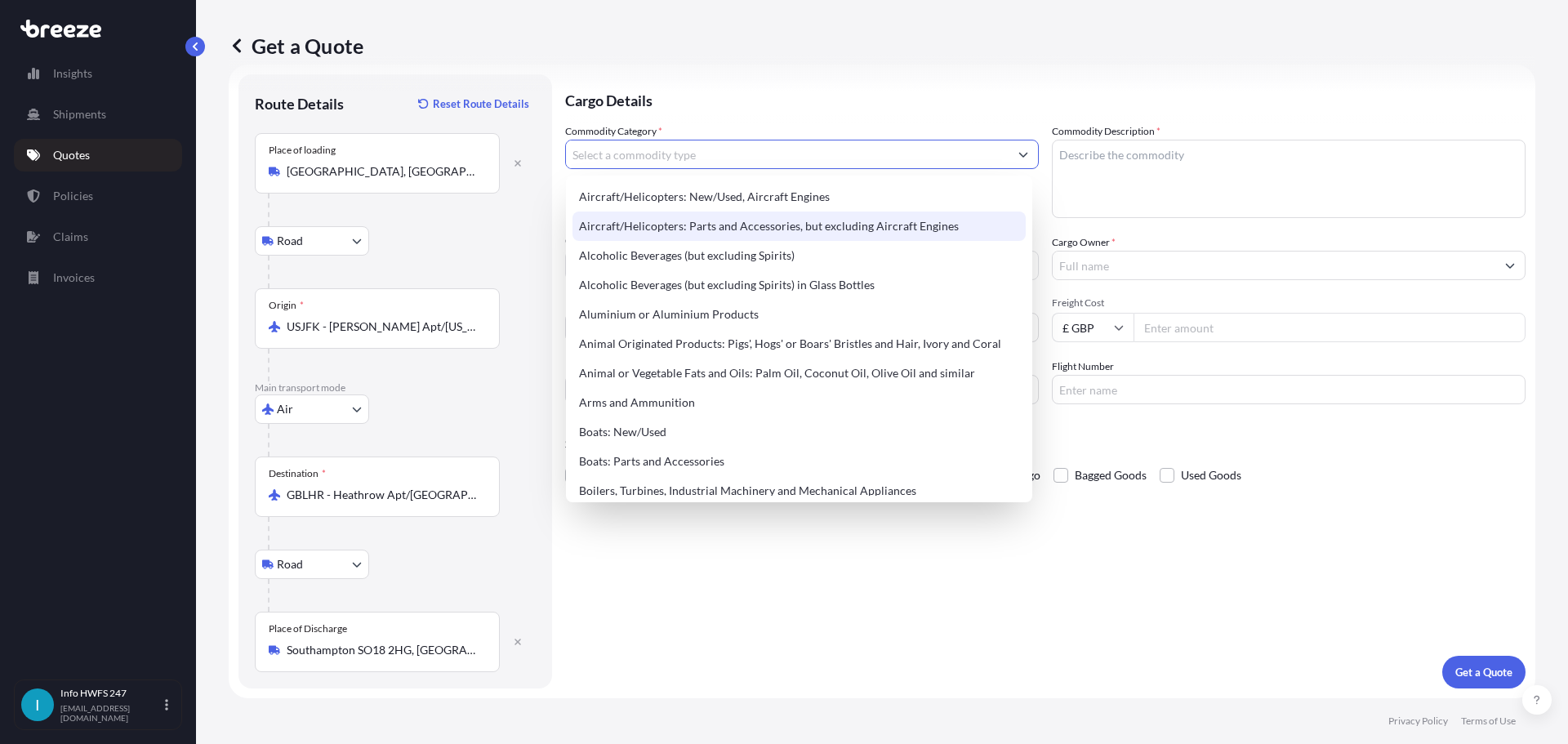
click at [730, 224] on div "Aircraft/Helicopters: Parts and Accessories, but excluding Aircraft Engines" at bounding box center [799, 226] width 453 height 29
type input "Aircraft/Helicopters: Parts and Accessories, but excluding Aircraft Engines"
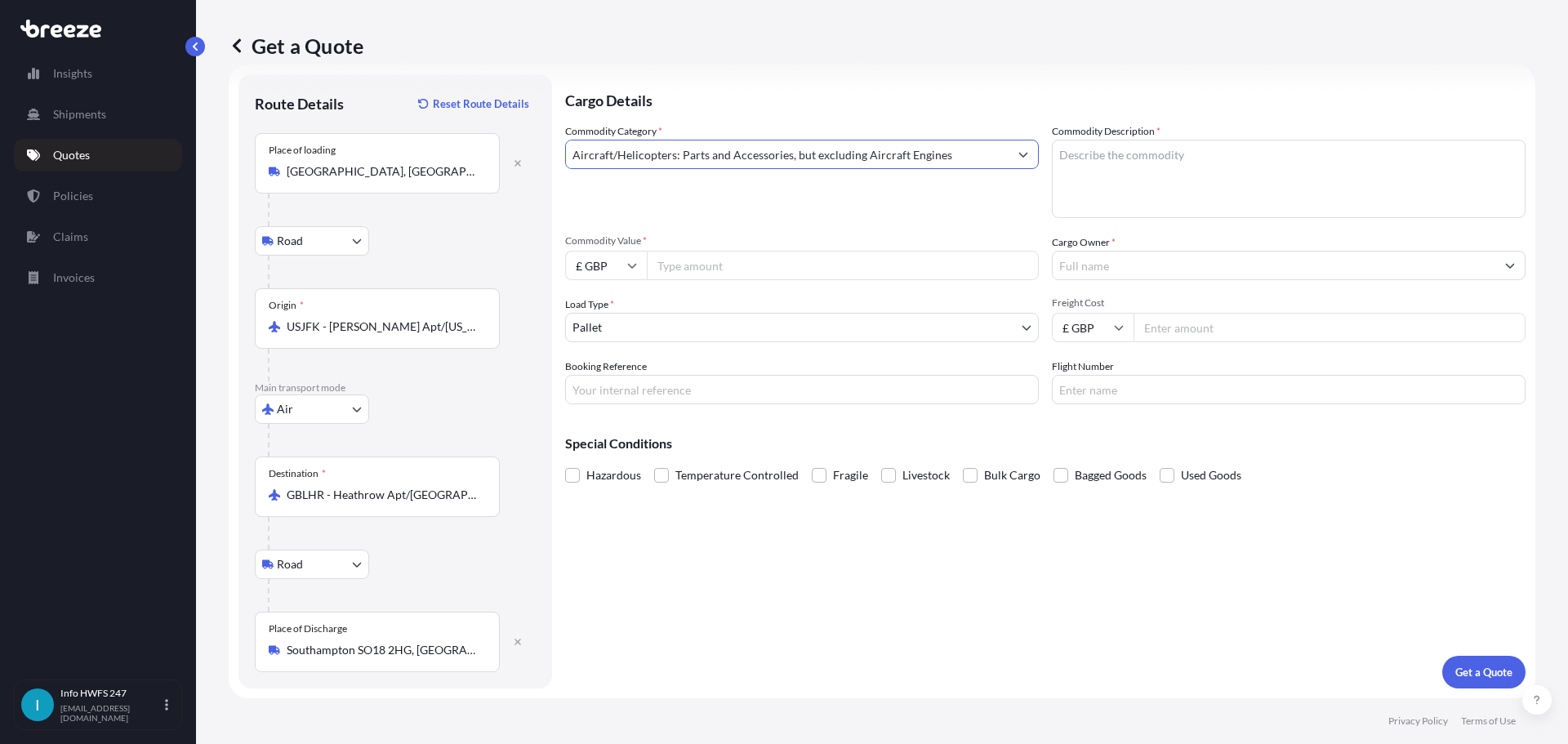
click at [1182, 159] on textarea "Commodity Description *" at bounding box center [1289, 179] width 474 height 78
type textarea "CIVIL AIRCRAFT PARTS- WING TIP & SCREWS"
